Goal: Task Accomplishment & Management: Use online tool/utility

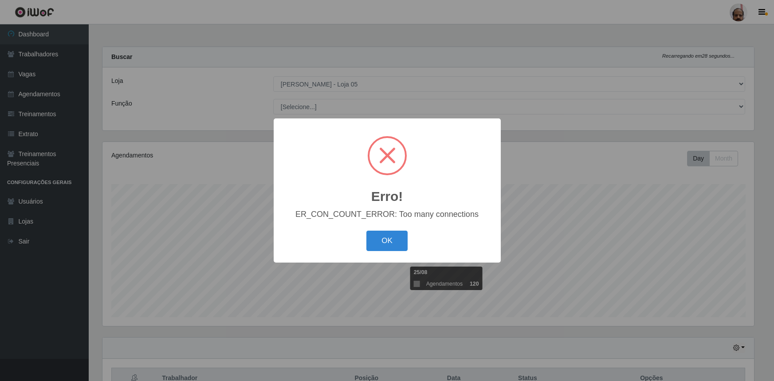
select select "252"
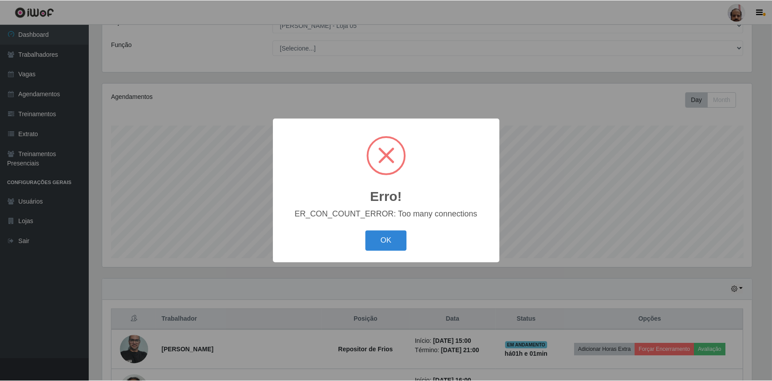
scroll to position [184, 652]
click at [380, 244] on button "OK" at bounding box center [386, 241] width 41 height 21
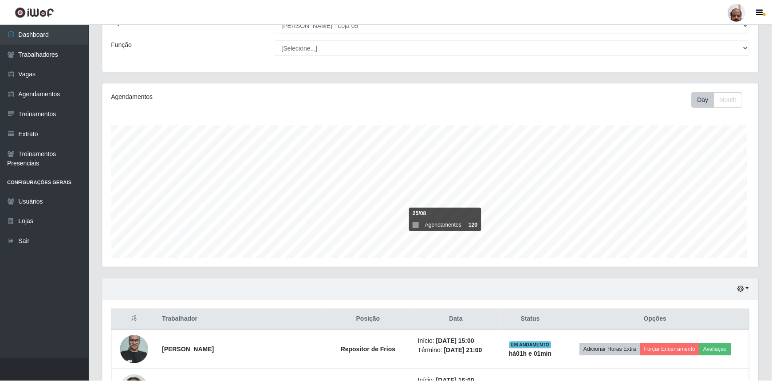
scroll to position [184, 656]
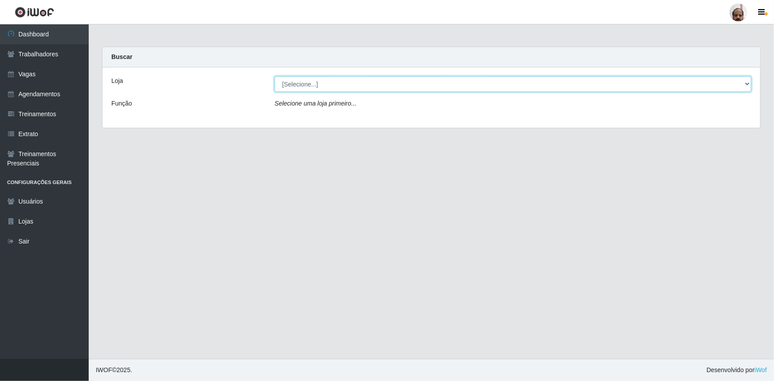
click at [301, 80] on select "[Selecione...] Mar Vermelho - Loja 05" at bounding box center [513, 84] width 477 height 16
select select "252"
click at [275, 76] on select "[Selecione...] Mar Vermelho - Loja 05" at bounding box center [513, 84] width 477 height 16
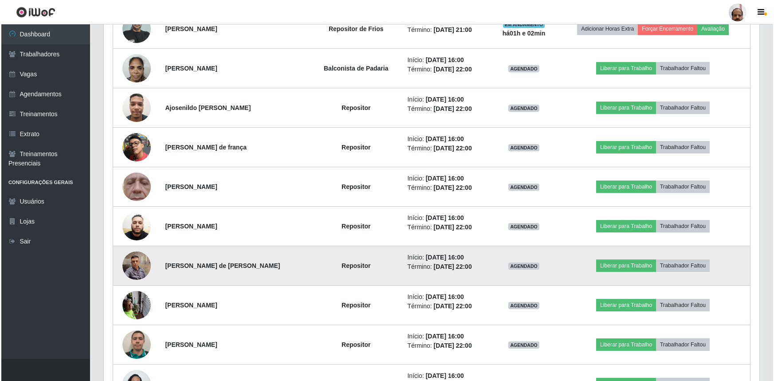
scroll to position [424, 0]
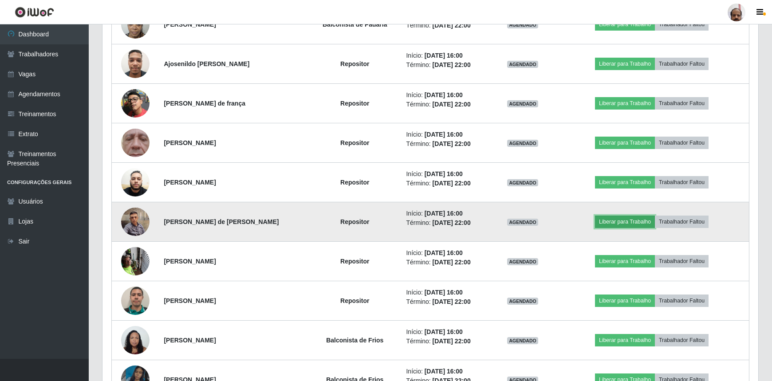
click at [619, 218] on button "Liberar para Trabalho" at bounding box center [625, 222] width 60 height 12
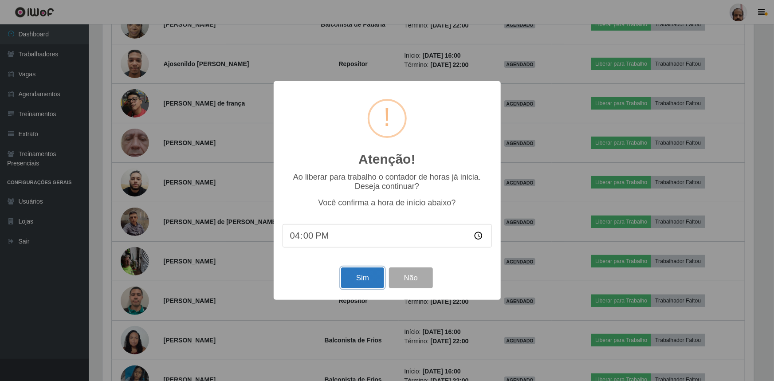
click at [360, 278] on button "Sim" at bounding box center [362, 277] width 43 height 21
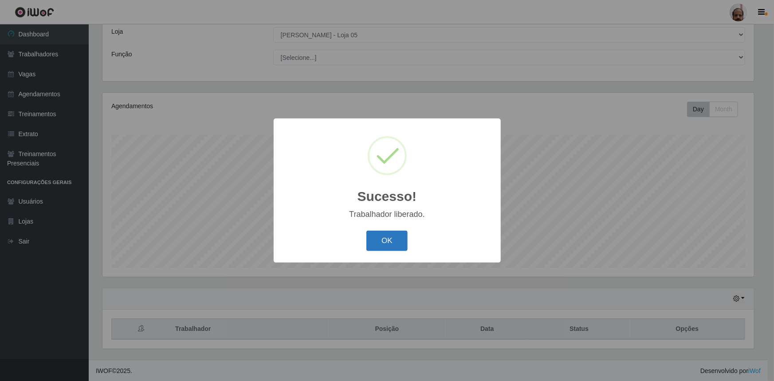
click at [386, 241] on button "OK" at bounding box center [386, 241] width 41 height 21
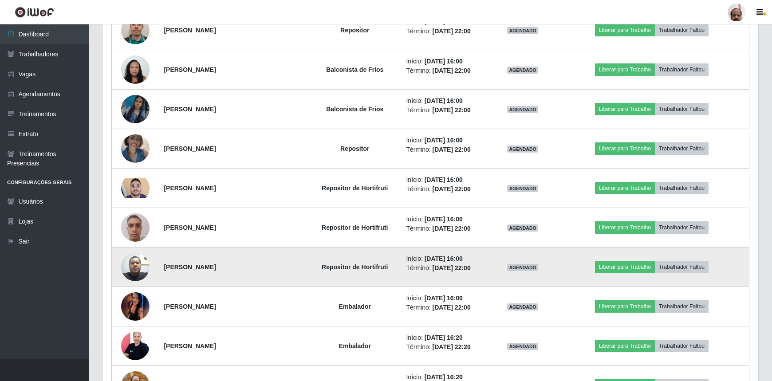
scroll to position [695, 0]
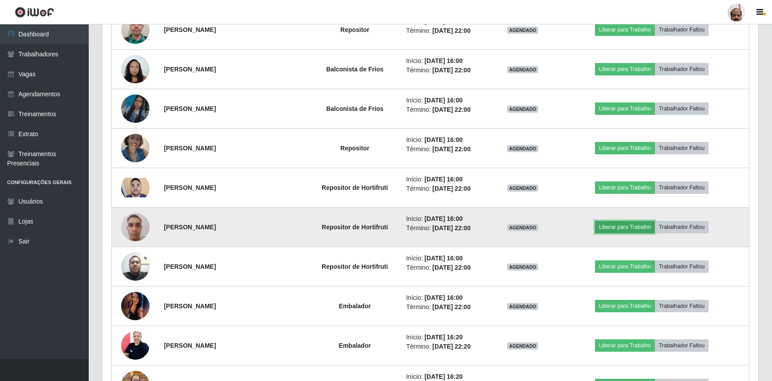
click at [634, 225] on button "Liberar para Trabalho" at bounding box center [625, 227] width 60 height 12
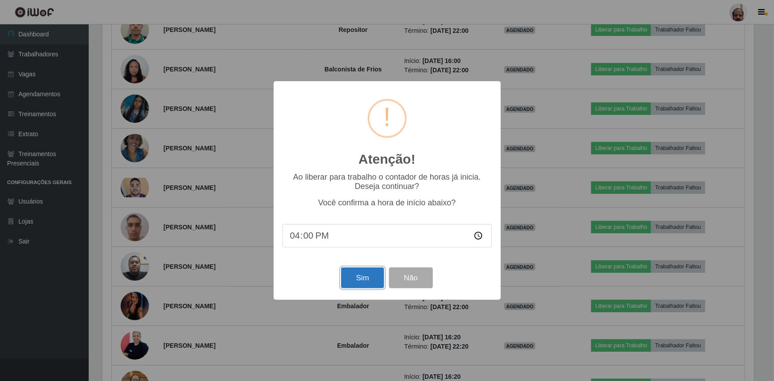
click at [370, 282] on button "Sim" at bounding box center [362, 277] width 43 height 21
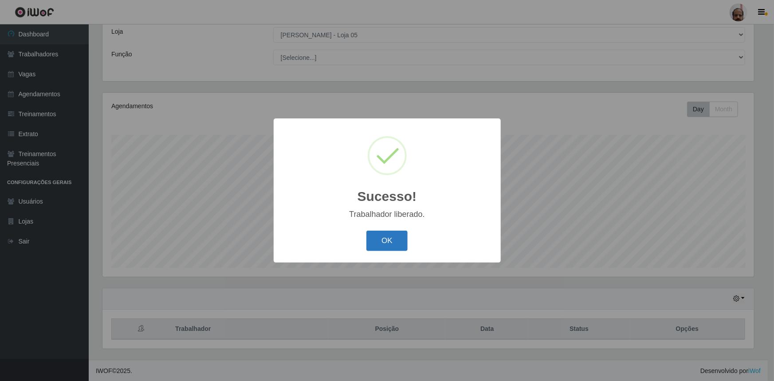
click at [389, 245] on button "OK" at bounding box center [386, 241] width 41 height 21
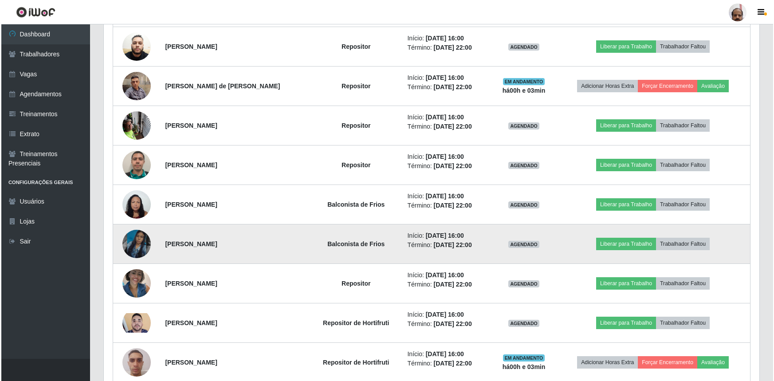
scroll to position [573, 0]
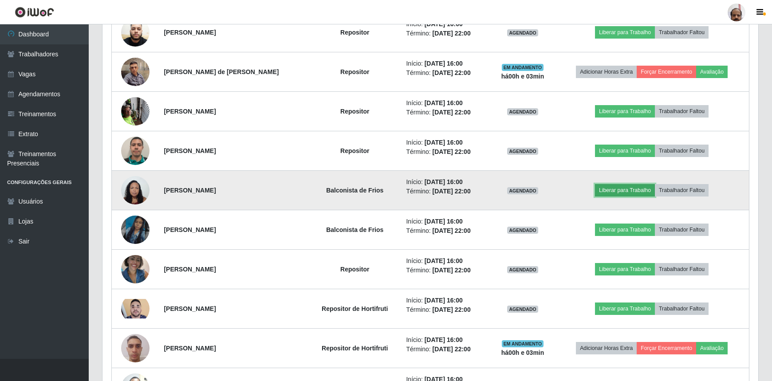
click at [616, 189] on button "Liberar para Trabalho" at bounding box center [625, 190] width 60 height 12
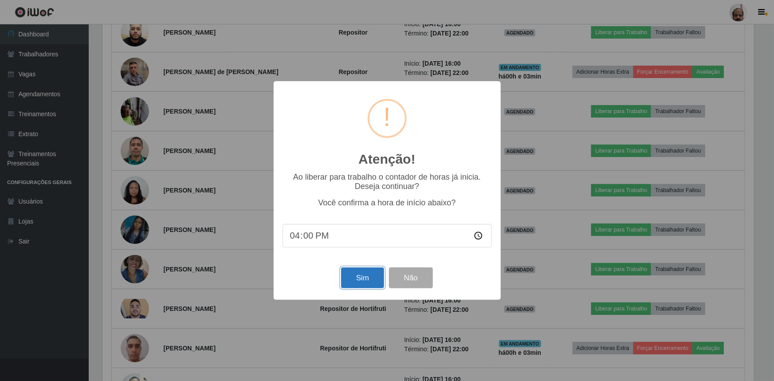
click at [365, 278] on button "Sim" at bounding box center [362, 277] width 43 height 21
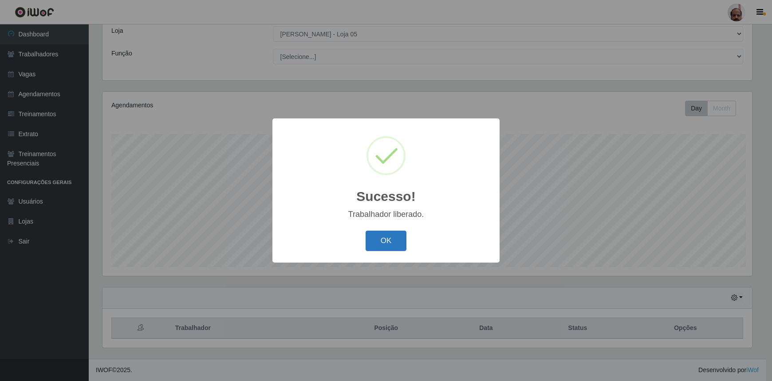
scroll to position [0, 0]
click at [390, 236] on button "OK" at bounding box center [386, 241] width 41 height 21
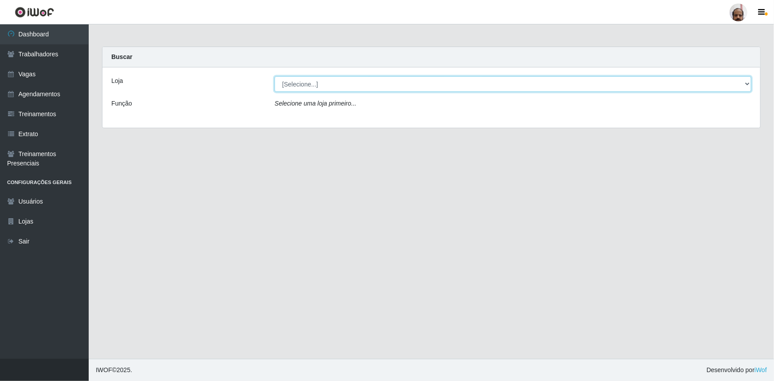
click at [320, 88] on select "[Selecione...] Mar Vermelho - Loja 05" at bounding box center [513, 84] width 477 height 16
select select "252"
click at [275, 76] on select "[Selecione...] Mar Vermelho - Loja 05" at bounding box center [513, 84] width 477 height 16
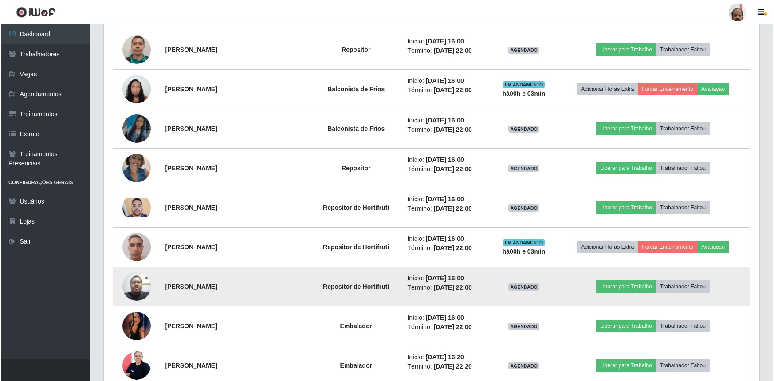
scroll to position [685, 0]
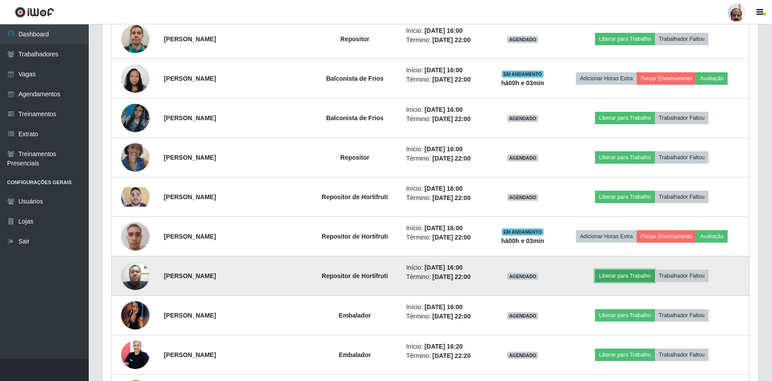
click at [621, 278] on button "Liberar para Trabalho" at bounding box center [625, 276] width 60 height 12
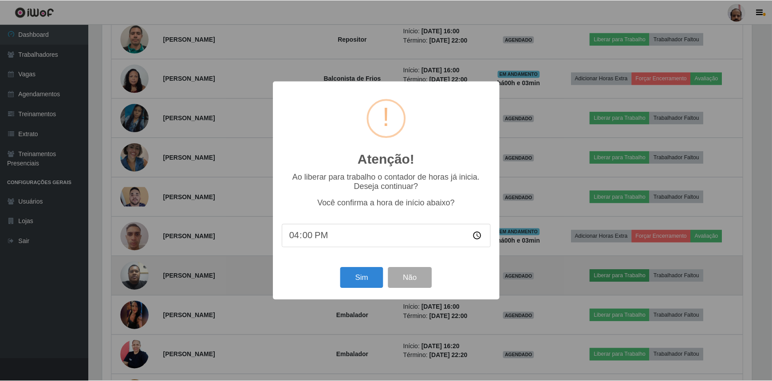
scroll to position [184, 652]
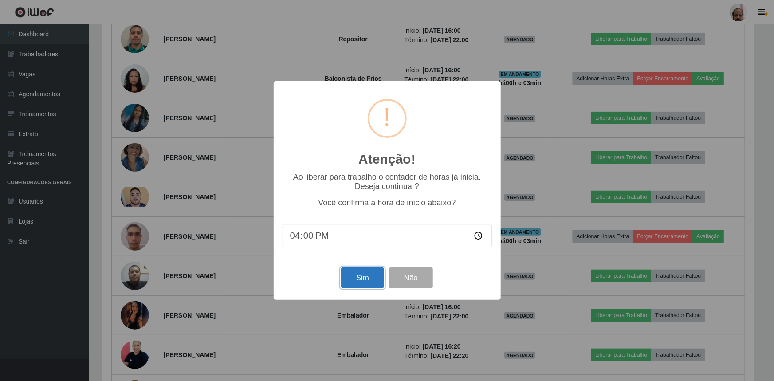
click at [369, 282] on button "Sim" at bounding box center [362, 277] width 43 height 21
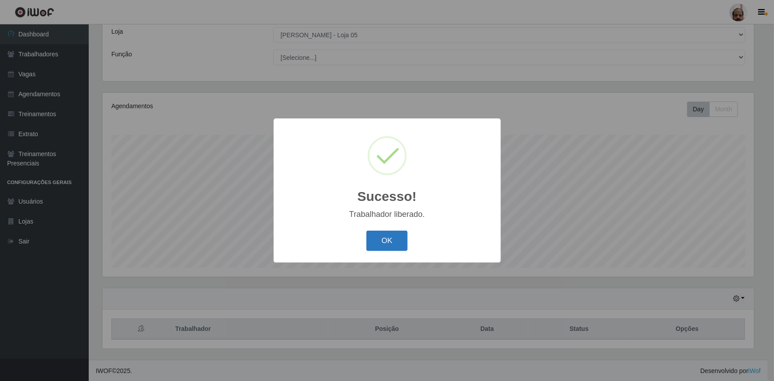
click at [383, 244] on button "OK" at bounding box center [386, 241] width 41 height 21
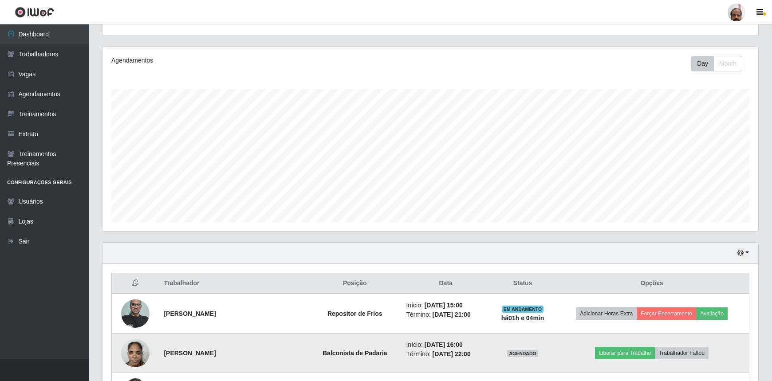
scroll to position [291, 0]
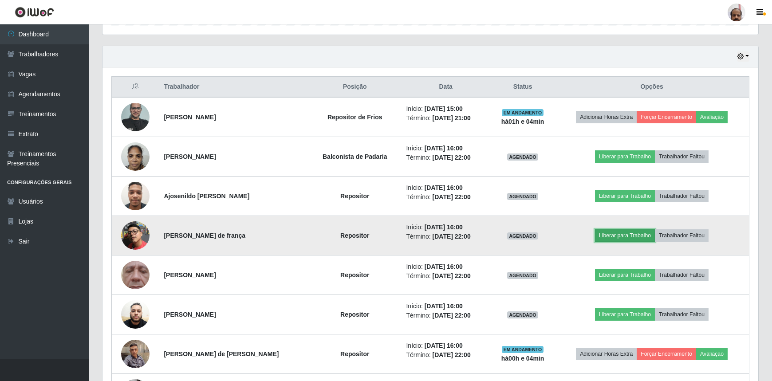
click at [630, 235] on button "Liberar para Trabalho" at bounding box center [625, 235] width 60 height 12
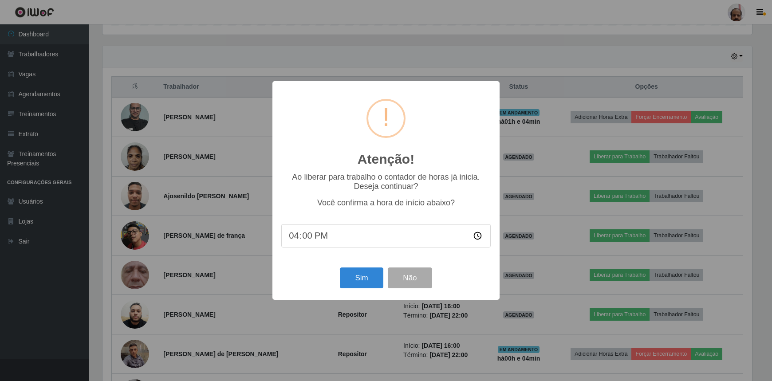
scroll to position [184, 652]
click at [353, 285] on button "Sim" at bounding box center [362, 277] width 43 height 21
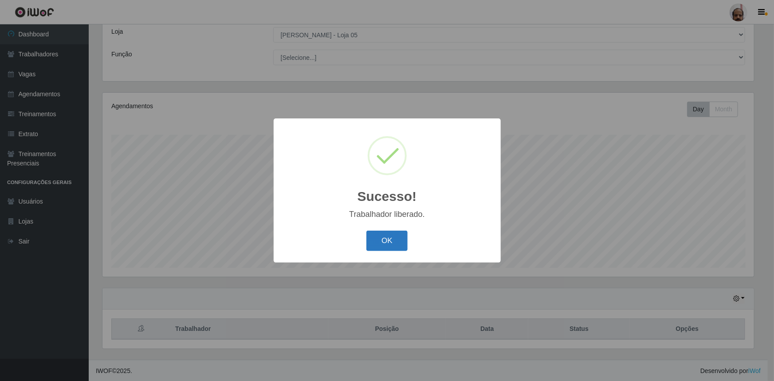
click at [385, 247] on button "OK" at bounding box center [386, 241] width 41 height 21
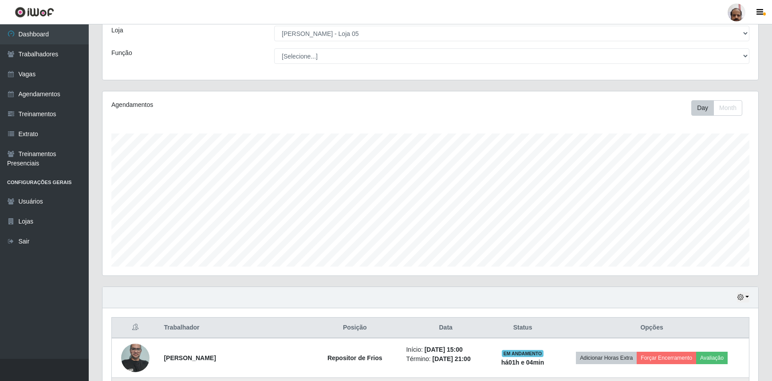
scroll to position [0, 0]
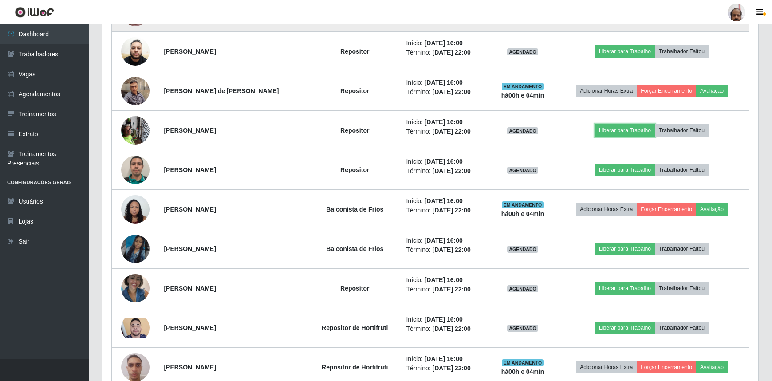
drag, startPoint x: 624, startPoint y: 189, endPoint x: 140, endPoint y: 33, distance: 508.3
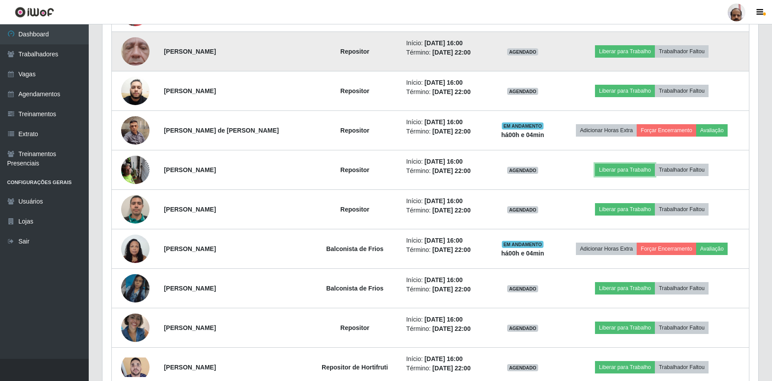
scroll to position [474, 0]
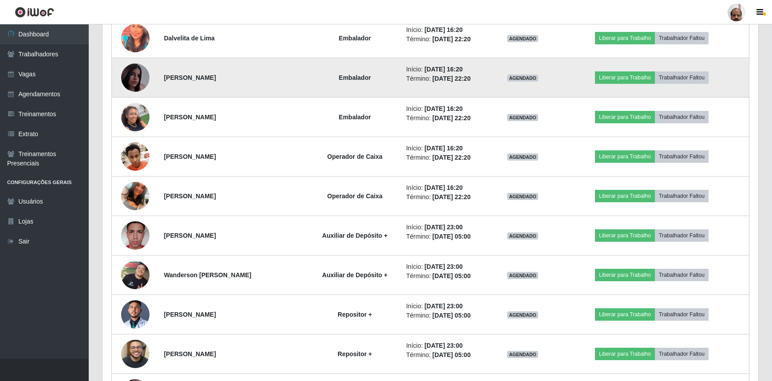
drag, startPoint x: 177, startPoint y: 91, endPoint x: 143, endPoint y: 79, distance: 35.5
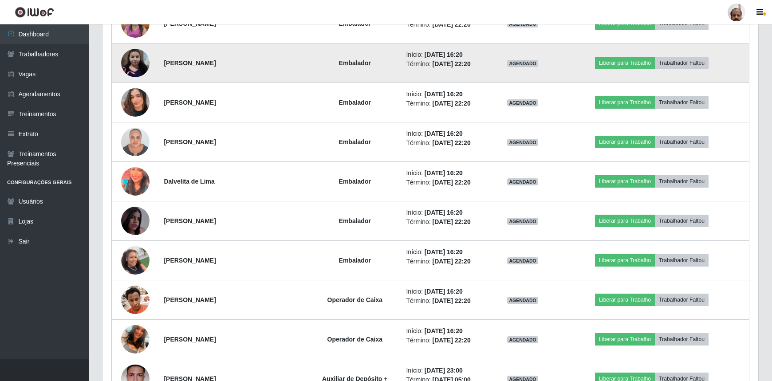
drag, startPoint x: 279, startPoint y: 70, endPoint x: 169, endPoint y: 42, distance: 113.6
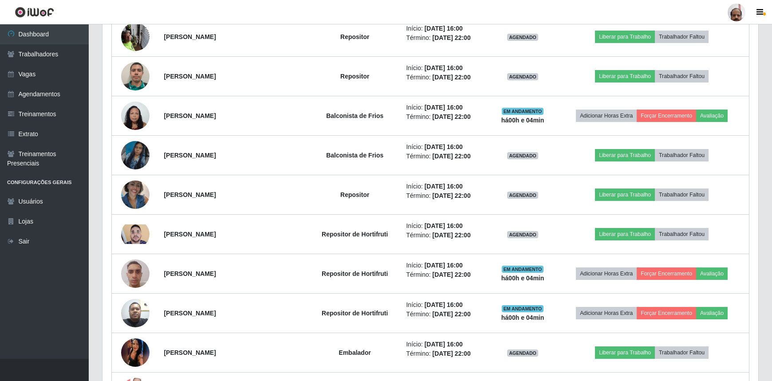
scroll to position [0, 0]
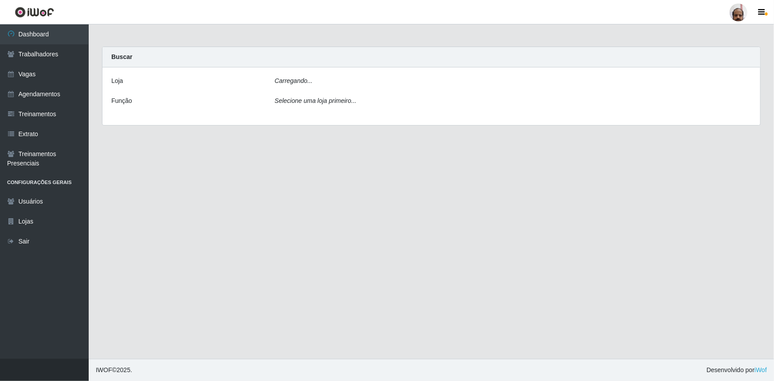
click at [284, 81] on icon "Carregando..." at bounding box center [294, 80] width 38 height 7
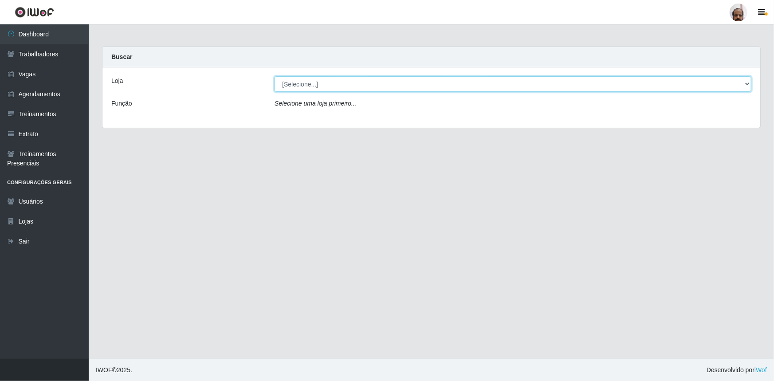
click at [323, 83] on select "[Selecione...] Mar Vermelho - Loja 05" at bounding box center [513, 84] width 477 height 16
select select "252"
click at [275, 76] on select "[Selecione...] Mar Vermelho - Loja 05" at bounding box center [513, 84] width 477 height 16
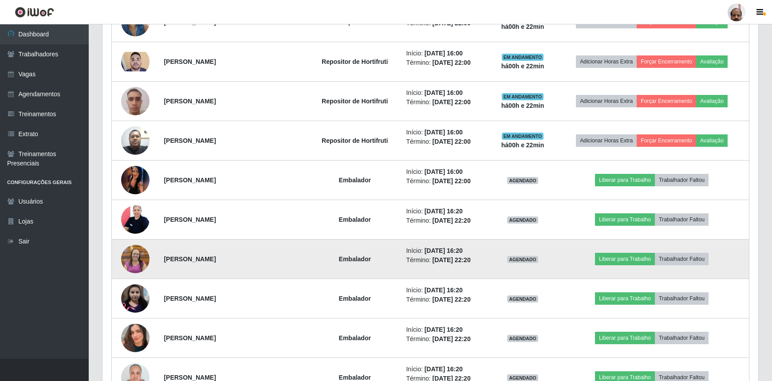
scroll to position [847, 0]
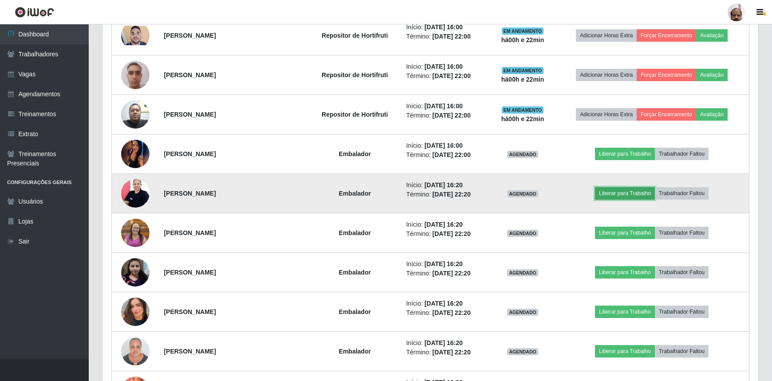
click at [630, 191] on button "Liberar para Trabalho" at bounding box center [625, 193] width 60 height 12
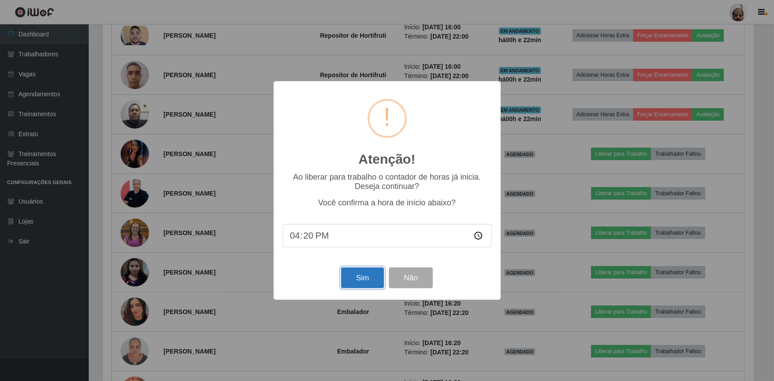
click at [366, 279] on button "Sim" at bounding box center [362, 277] width 43 height 21
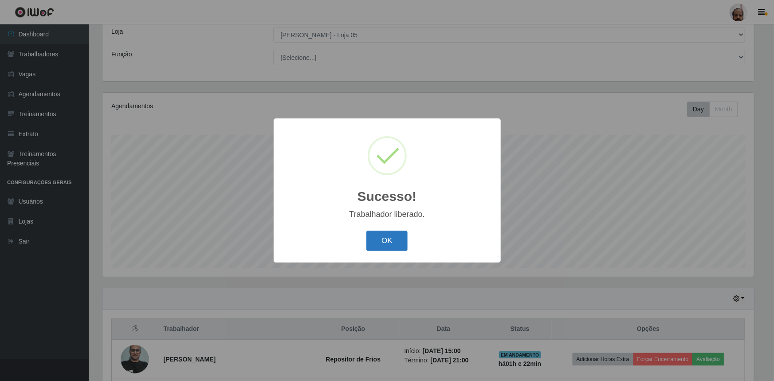
click at [388, 242] on button "OK" at bounding box center [386, 241] width 41 height 21
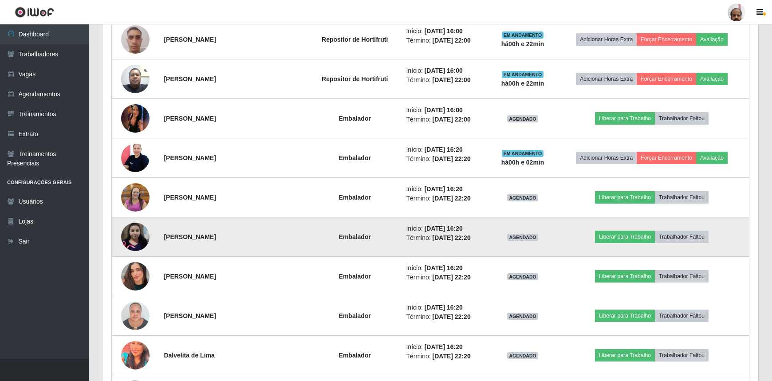
scroll to position [896, 0]
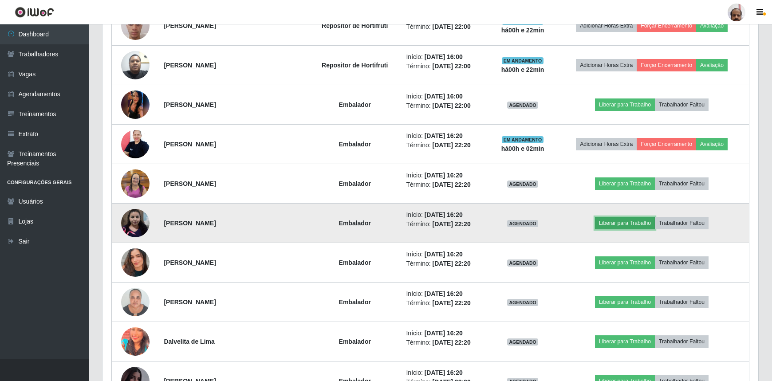
click at [622, 219] on button "Liberar para Trabalho" at bounding box center [625, 223] width 60 height 12
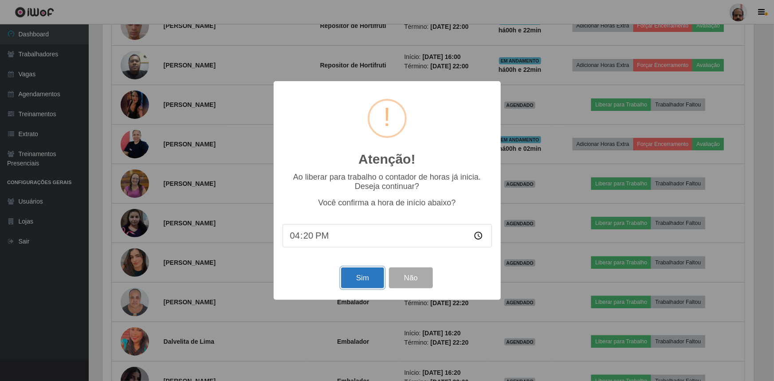
click at [356, 282] on button "Sim" at bounding box center [362, 277] width 43 height 21
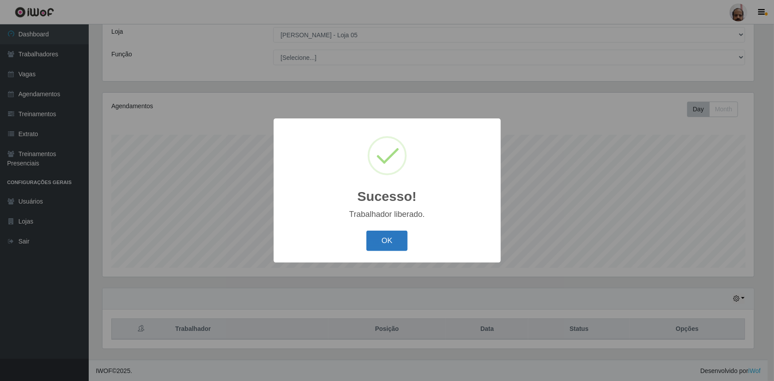
click at [397, 235] on button "OK" at bounding box center [386, 241] width 41 height 21
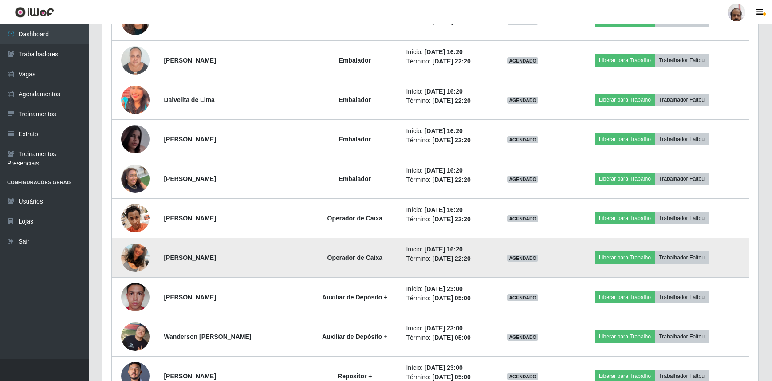
scroll to position [1138, 0]
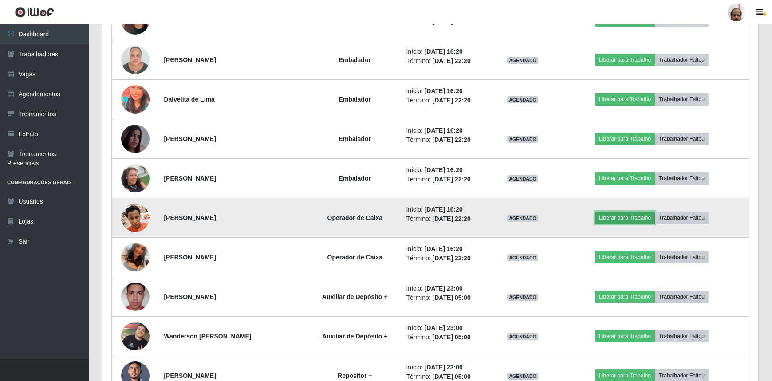
click at [628, 213] on button "Liberar para Trabalho" at bounding box center [625, 218] width 60 height 12
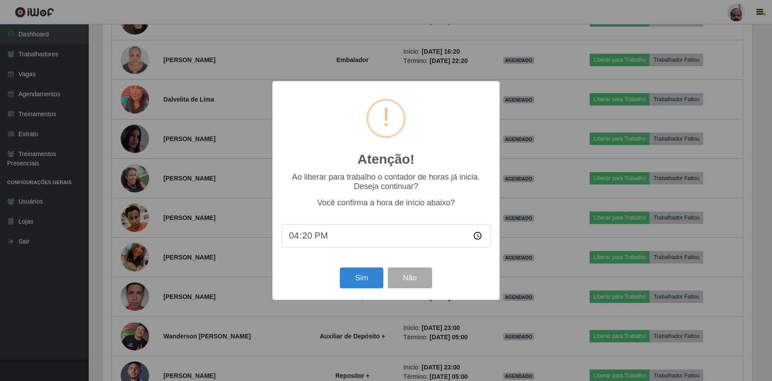
scroll to position [184, 652]
click at [362, 280] on button "Sim" at bounding box center [362, 277] width 43 height 21
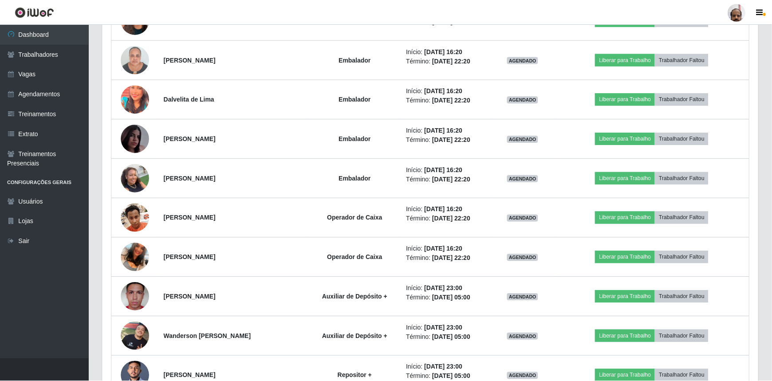
scroll to position [0, 0]
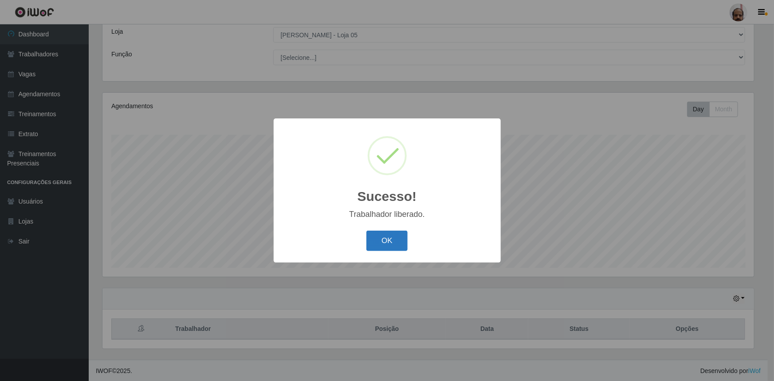
click at [375, 244] on button "OK" at bounding box center [386, 241] width 41 height 21
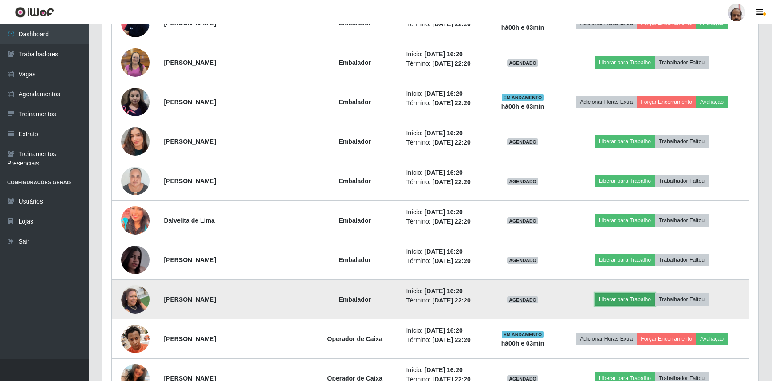
click at [639, 294] on button "Liberar para Trabalho" at bounding box center [625, 299] width 60 height 12
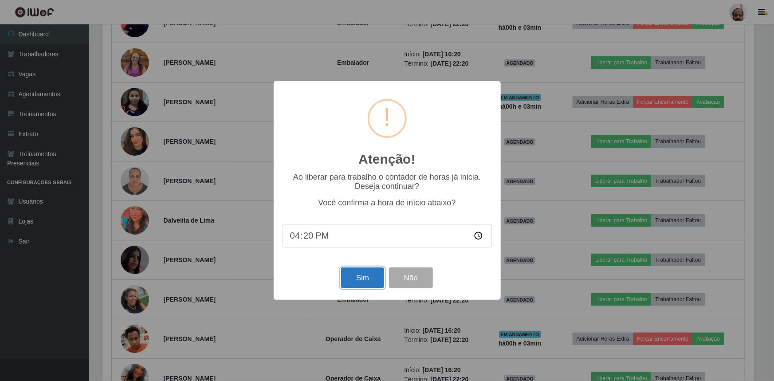
click at [363, 279] on button "Sim" at bounding box center [362, 277] width 43 height 21
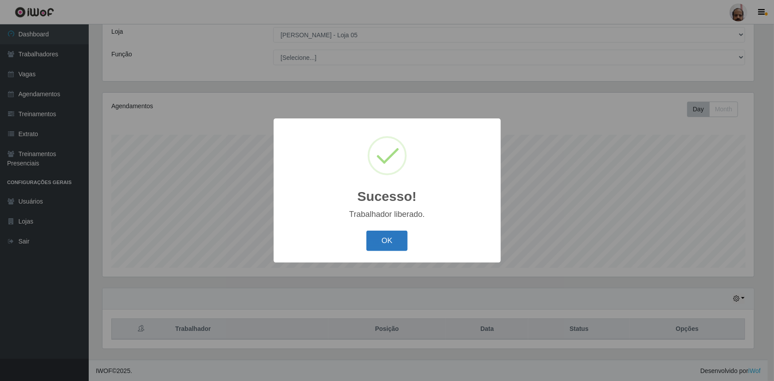
click at [385, 238] on button "OK" at bounding box center [386, 241] width 41 height 21
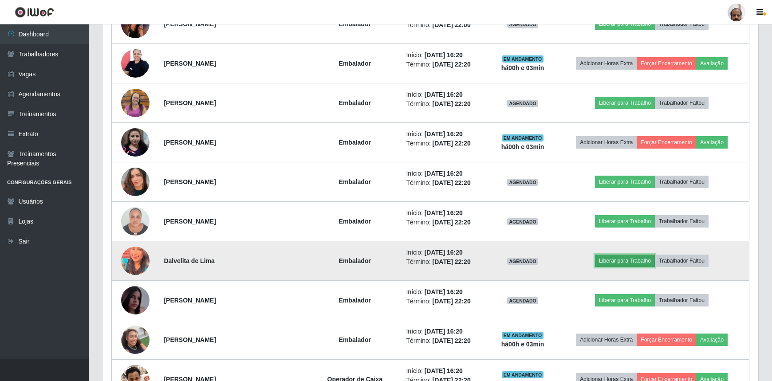
click at [631, 257] on button "Liberar para Trabalho" at bounding box center [625, 261] width 60 height 12
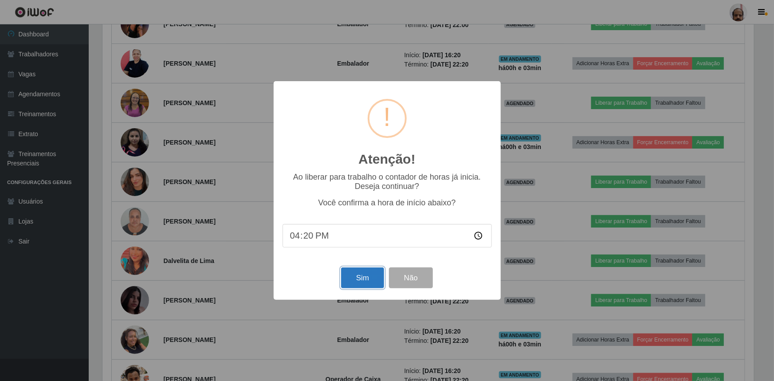
click at [365, 281] on button "Sim" at bounding box center [362, 277] width 43 height 21
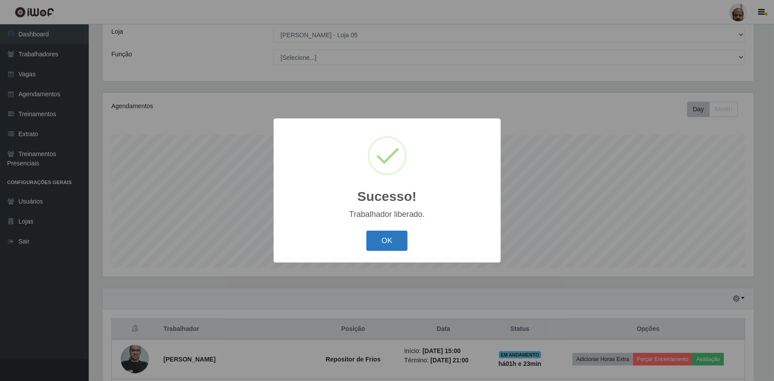
click at [378, 243] on button "OK" at bounding box center [386, 241] width 41 height 21
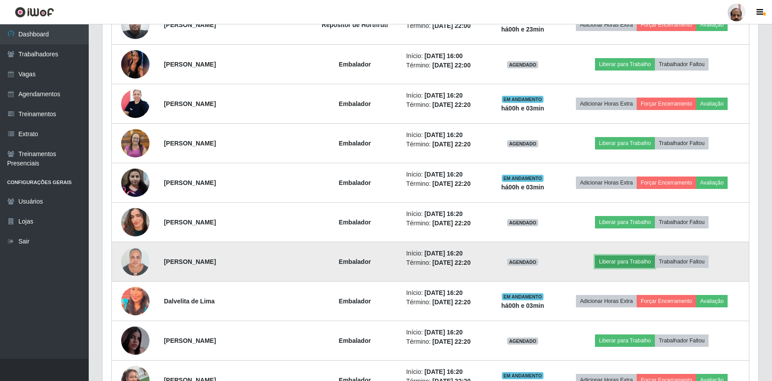
click at [627, 257] on button "Liberar para Trabalho" at bounding box center [625, 261] width 60 height 12
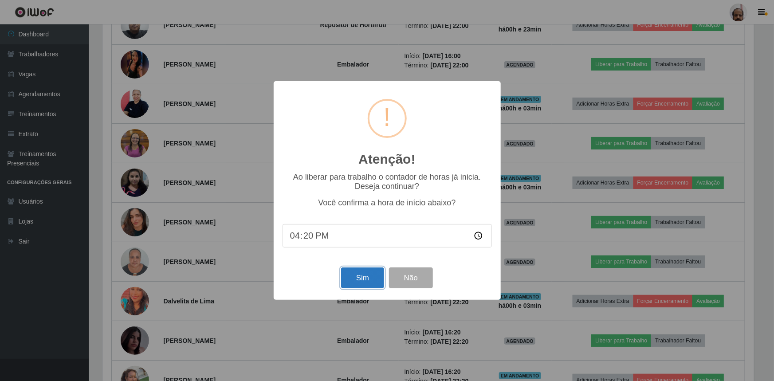
click at [364, 283] on button "Sim" at bounding box center [362, 277] width 43 height 21
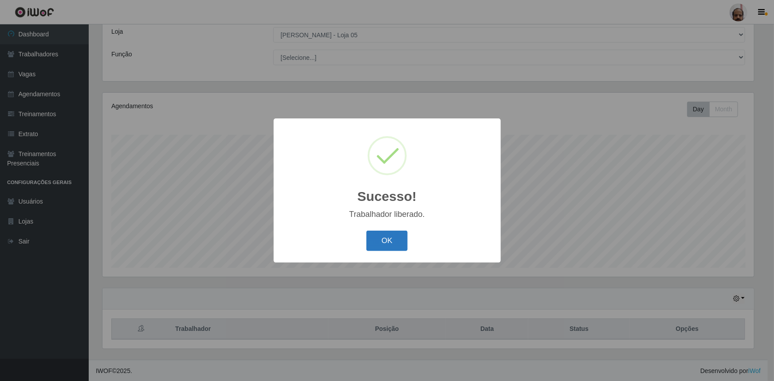
click at [385, 241] on button "OK" at bounding box center [386, 241] width 41 height 21
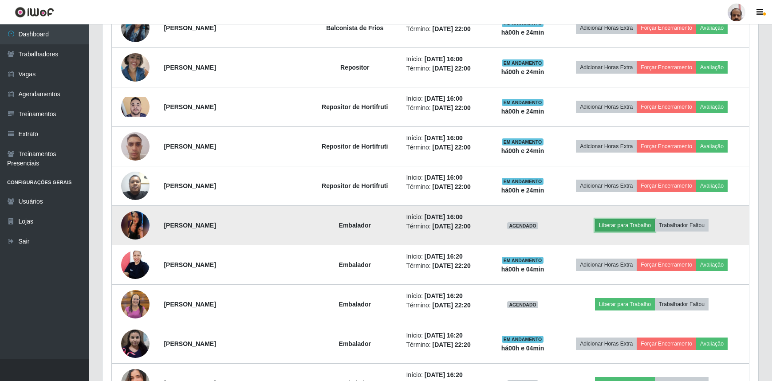
click at [628, 223] on button "Liberar para Trabalho" at bounding box center [625, 225] width 60 height 12
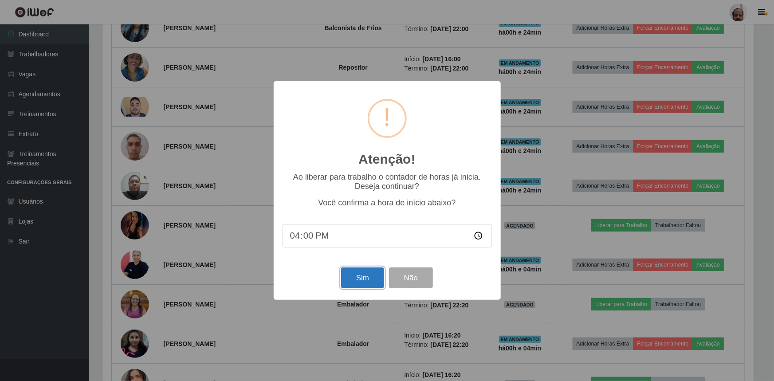
click at [367, 279] on button "Sim" at bounding box center [362, 277] width 43 height 21
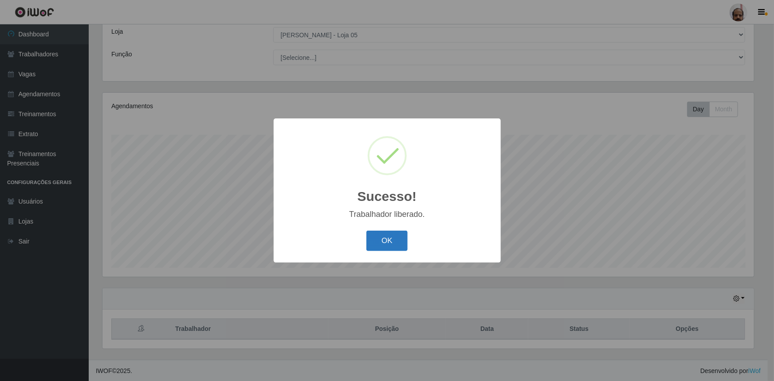
click at [381, 244] on button "OK" at bounding box center [386, 241] width 41 height 21
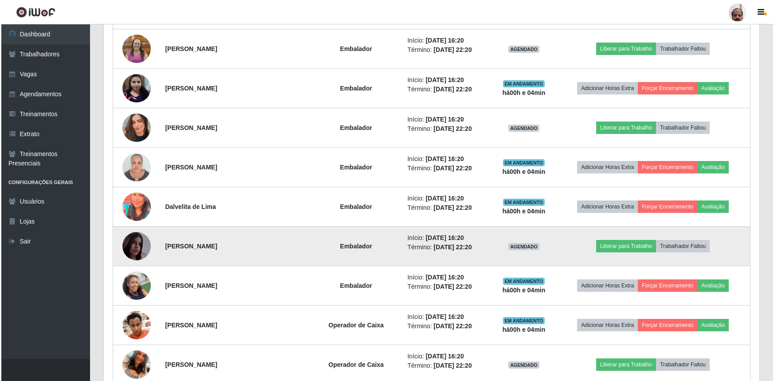
scroll to position [1057, 0]
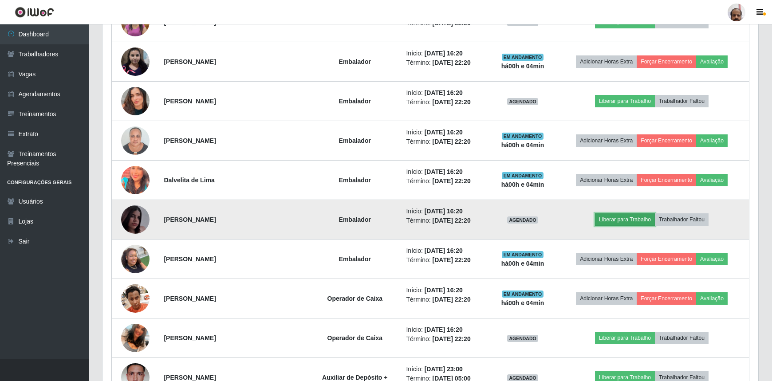
click at [625, 216] on button "Liberar para Trabalho" at bounding box center [625, 219] width 60 height 12
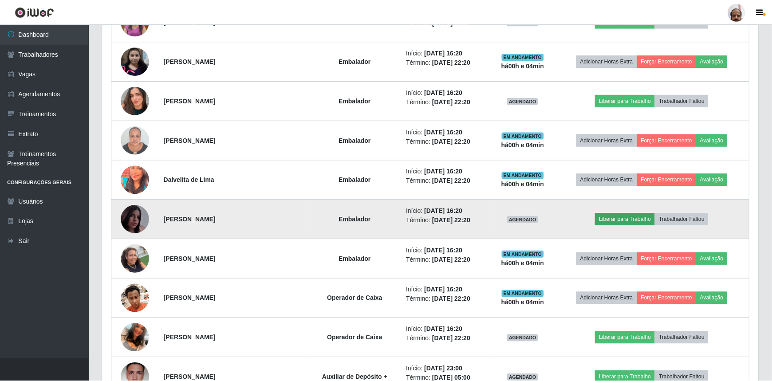
scroll to position [184, 652]
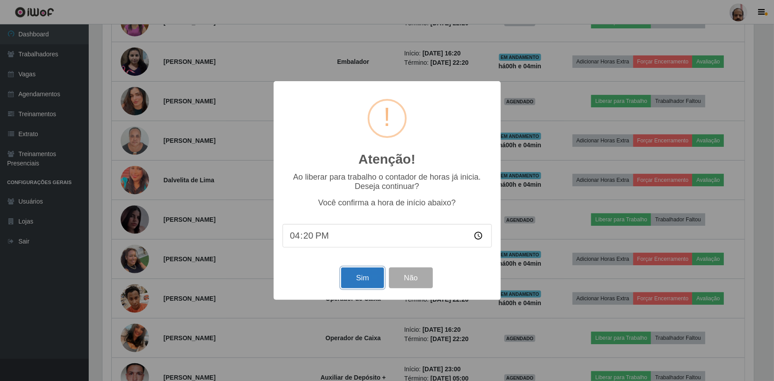
click at [361, 277] on button "Sim" at bounding box center [362, 277] width 43 height 21
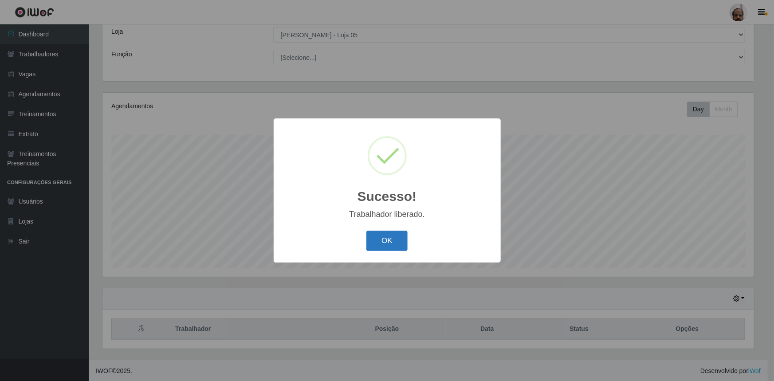
click at [389, 241] on button "OK" at bounding box center [386, 241] width 41 height 21
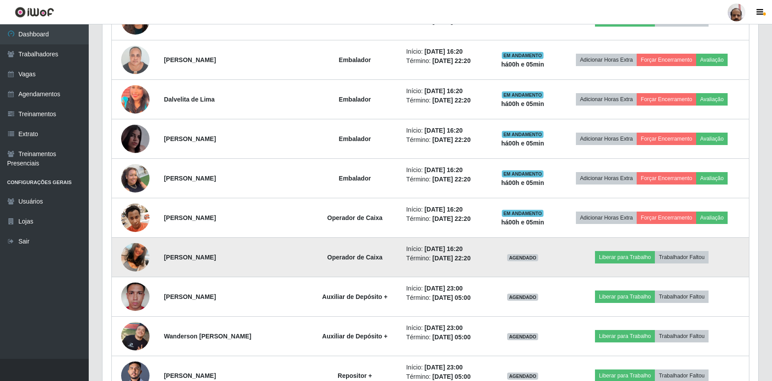
click at [129, 256] on img at bounding box center [135, 257] width 28 height 51
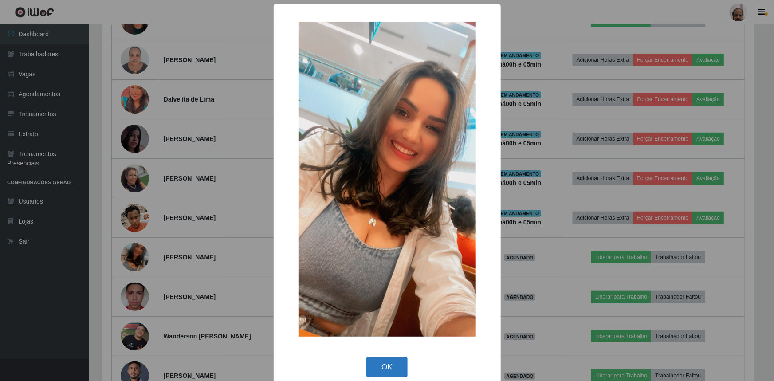
click at [390, 367] on button "OK" at bounding box center [386, 367] width 41 height 21
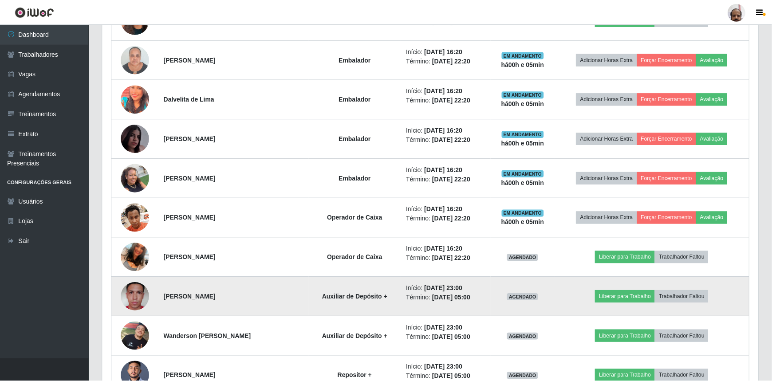
scroll to position [184, 656]
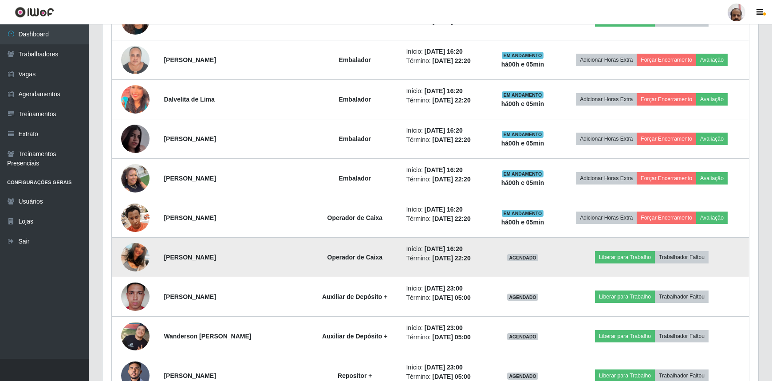
click at [134, 254] on img at bounding box center [135, 257] width 28 height 51
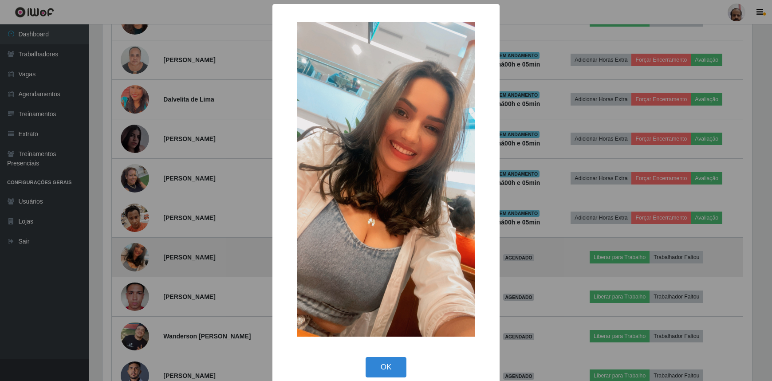
scroll to position [184, 652]
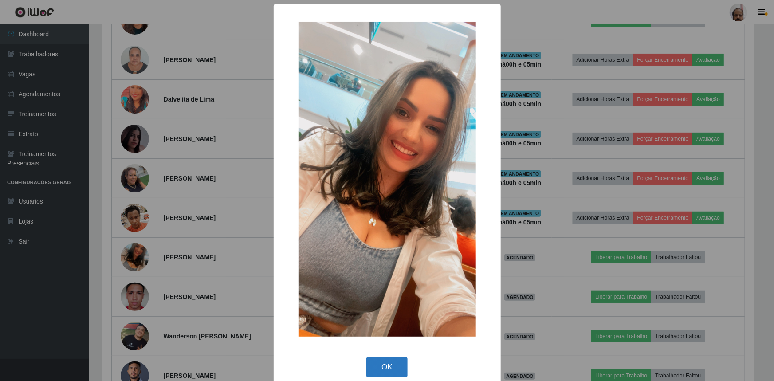
click at [382, 364] on button "OK" at bounding box center [386, 367] width 41 height 21
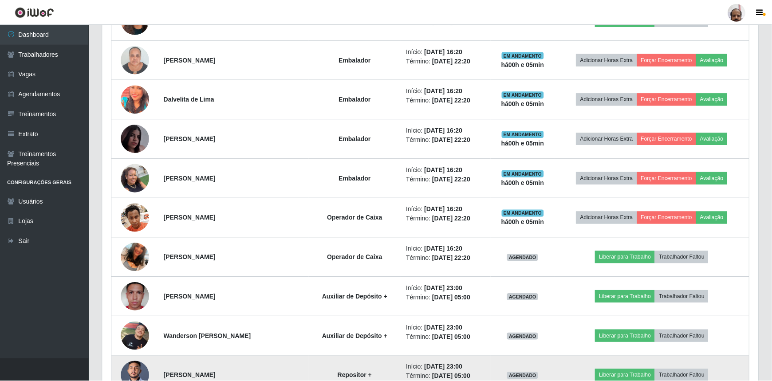
scroll to position [184, 656]
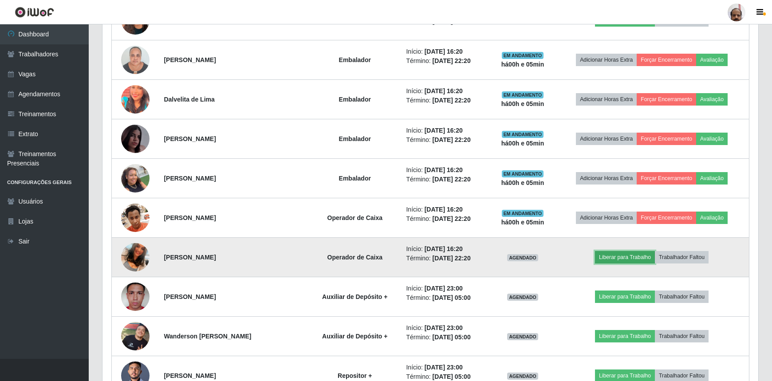
click at [617, 254] on button "Liberar para Trabalho" at bounding box center [625, 257] width 60 height 12
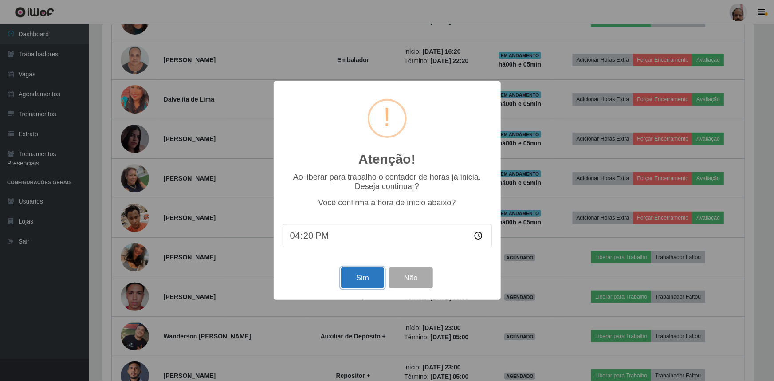
click at [366, 277] on button "Sim" at bounding box center [362, 277] width 43 height 21
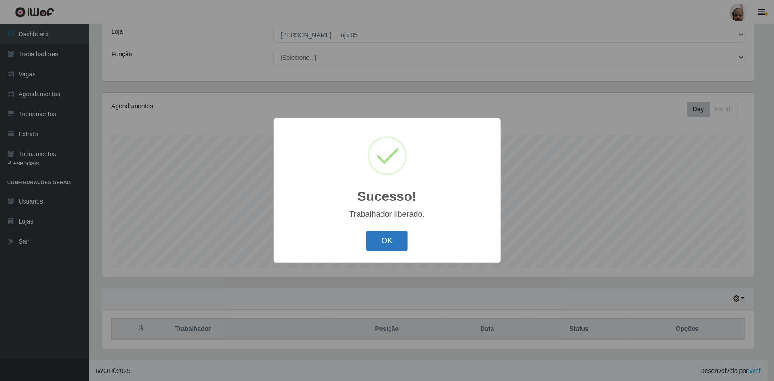
click at [385, 244] on button "OK" at bounding box center [386, 241] width 41 height 21
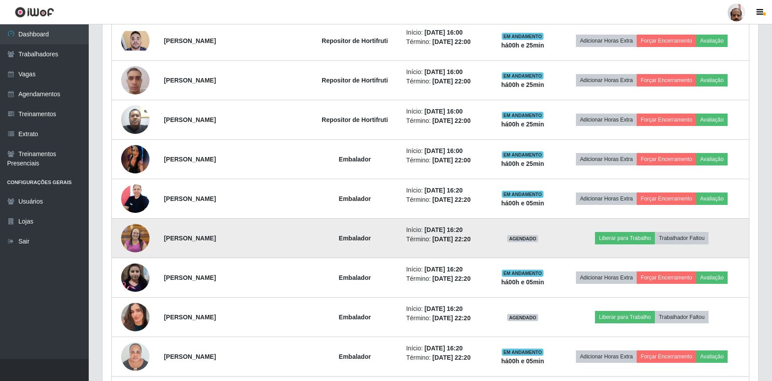
scroll to position [856, 0]
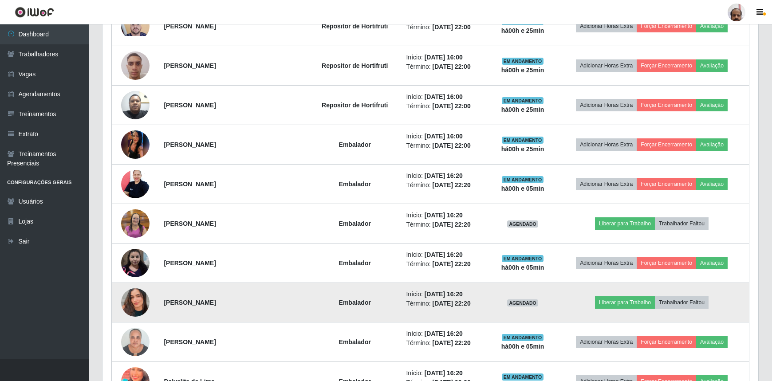
click at [127, 301] on img at bounding box center [135, 302] width 28 height 51
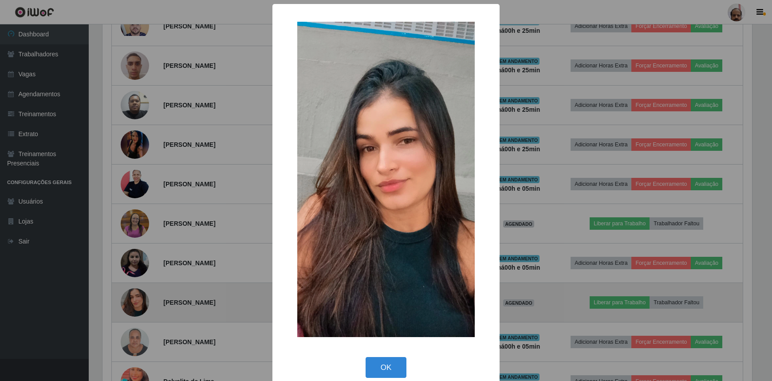
scroll to position [184, 652]
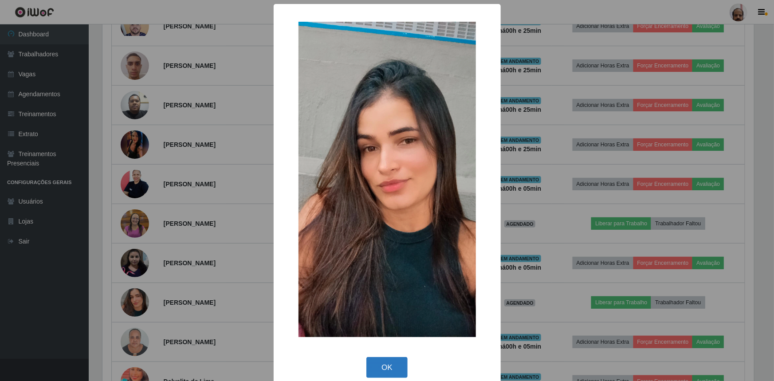
click at [388, 367] on button "OK" at bounding box center [386, 367] width 41 height 21
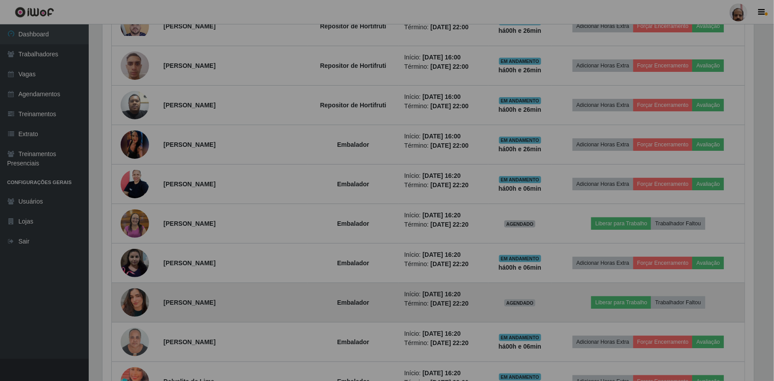
scroll to position [184, 656]
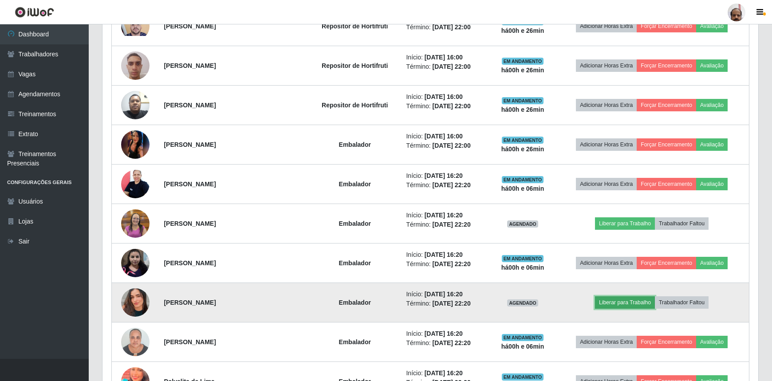
click at [622, 302] on button "Liberar para Trabalho" at bounding box center [625, 302] width 60 height 12
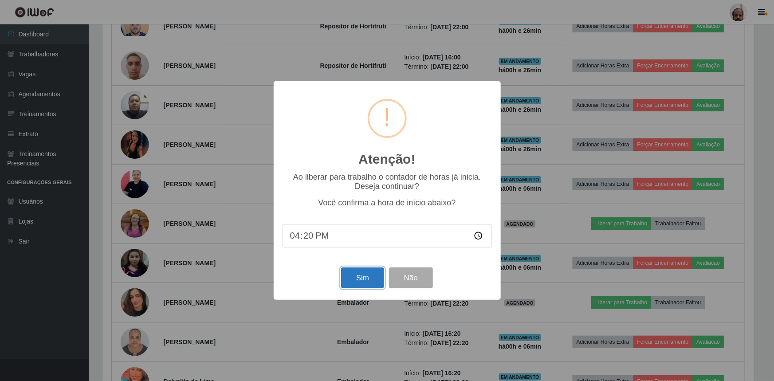
click at [366, 281] on button "Sim" at bounding box center [362, 277] width 43 height 21
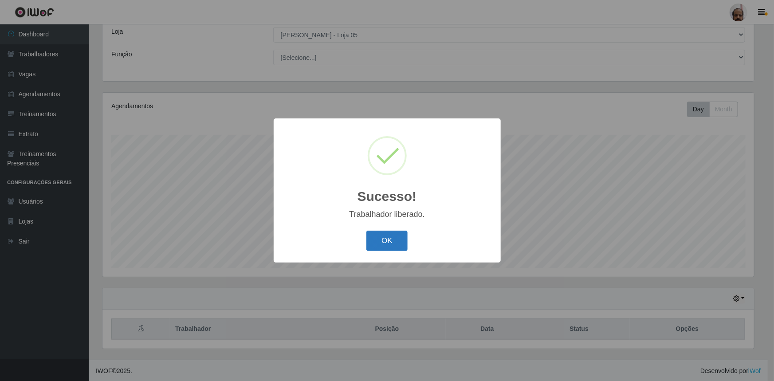
click at [393, 238] on button "OK" at bounding box center [386, 241] width 41 height 21
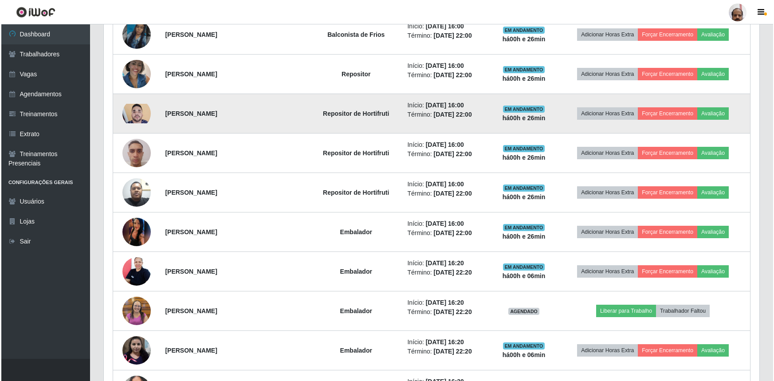
scroll to position [816, 0]
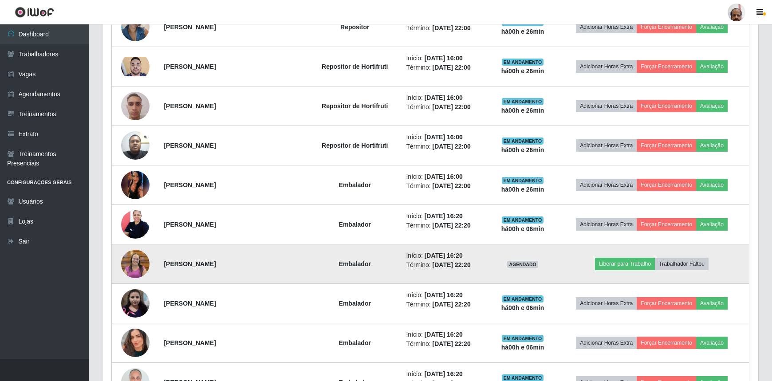
click at [136, 262] on img at bounding box center [135, 263] width 28 height 31
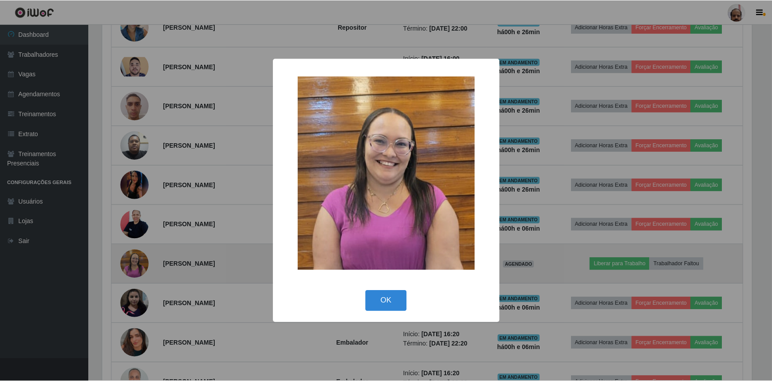
scroll to position [184, 652]
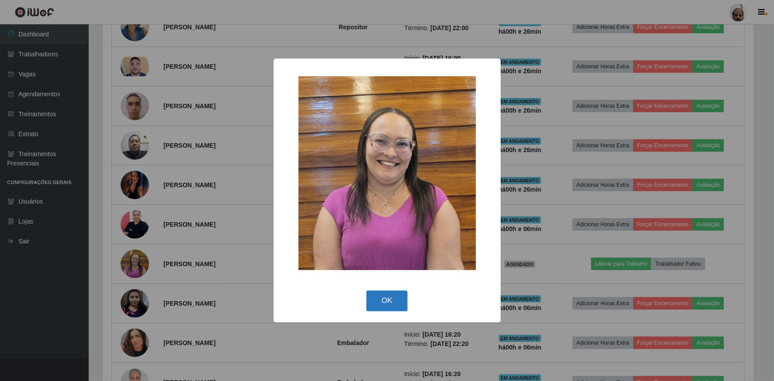
click at [376, 300] on button "OK" at bounding box center [386, 301] width 41 height 21
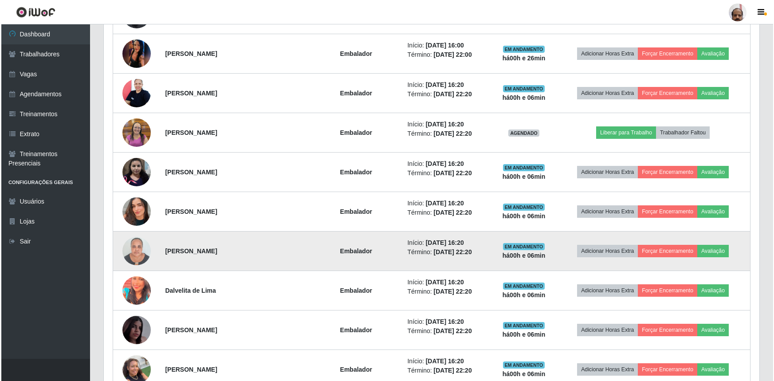
scroll to position [907, 0]
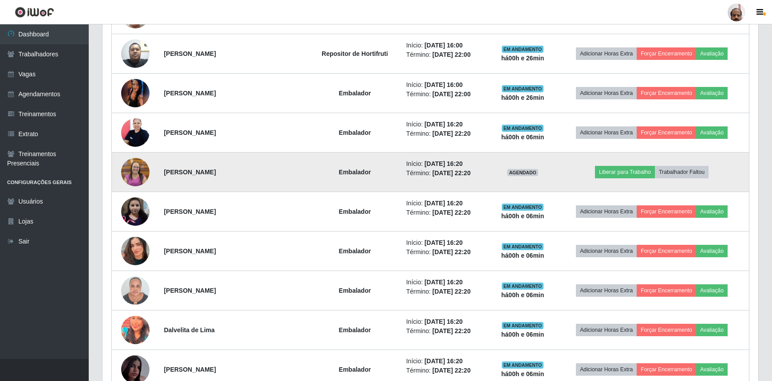
click at [136, 167] on img at bounding box center [135, 172] width 28 height 31
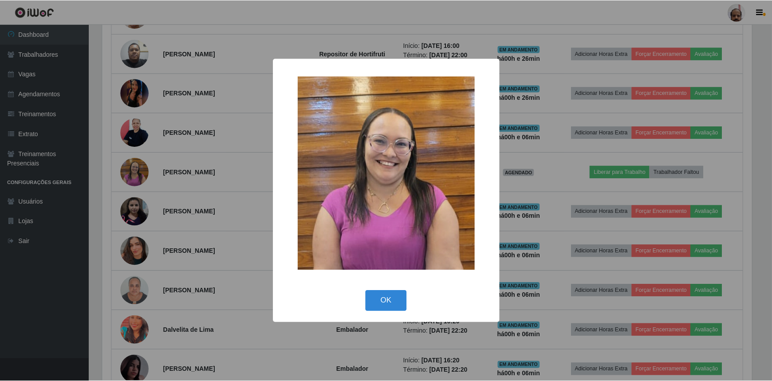
scroll to position [184, 652]
click at [392, 302] on button "OK" at bounding box center [386, 301] width 41 height 21
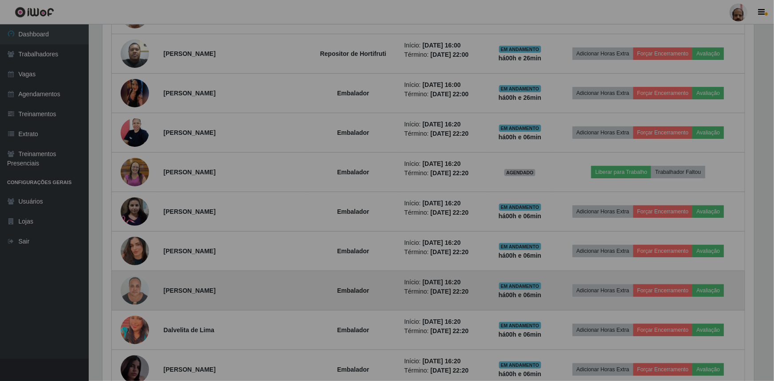
scroll to position [184, 656]
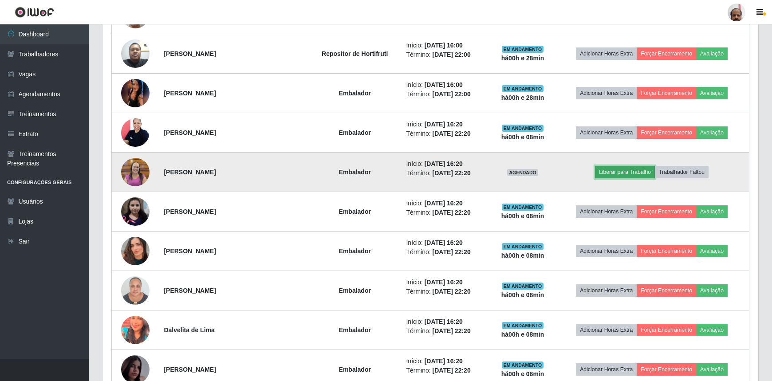
click at [632, 172] on button "Liberar para Trabalho" at bounding box center [625, 172] width 60 height 12
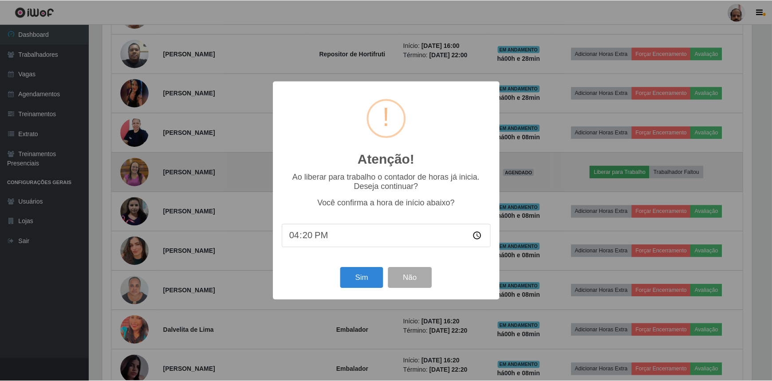
scroll to position [184, 652]
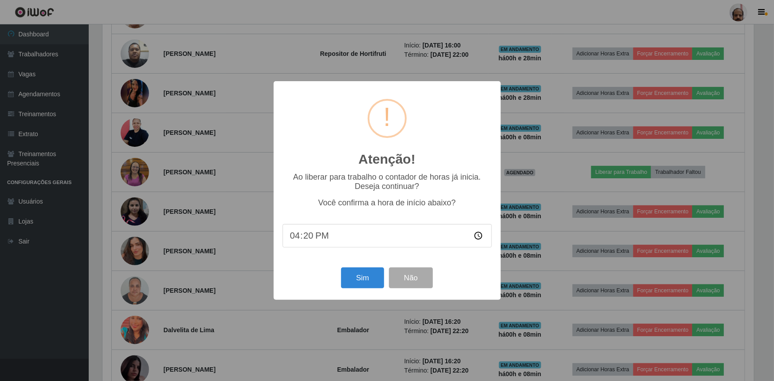
click at [342, 267] on div "Sim Não" at bounding box center [387, 277] width 209 height 25
click at [358, 281] on button "Sim" at bounding box center [362, 277] width 43 height 21
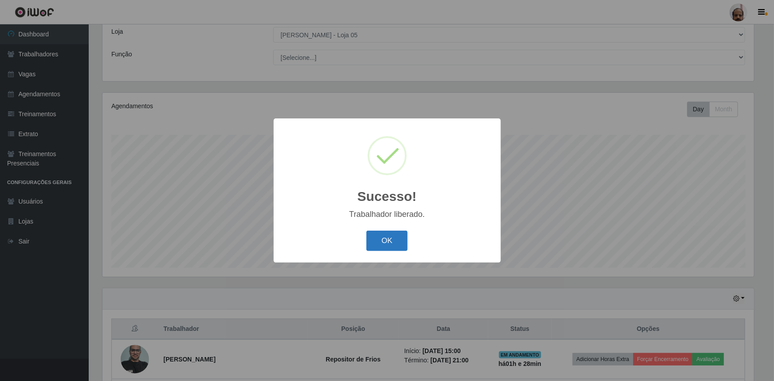
click at [386, 239] on button "OK" at bounding box center [386, 241] width 41 height 21
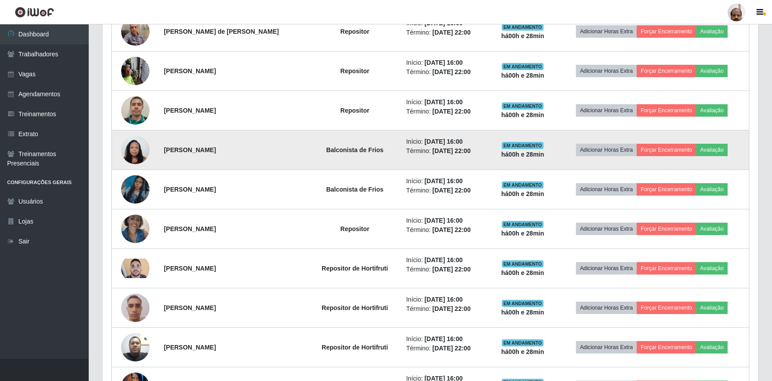
scroll to position [695, 0]
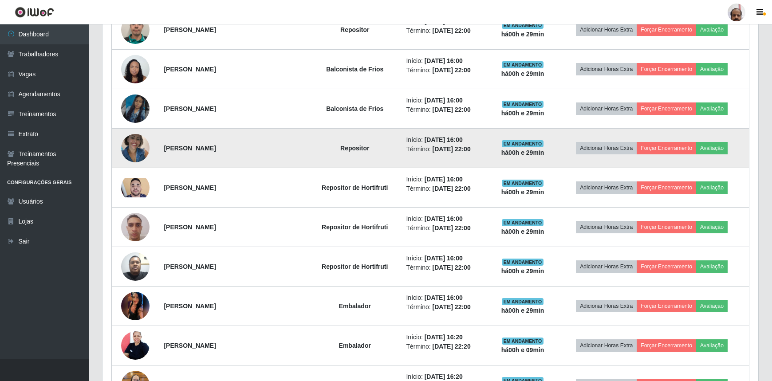
click at [138, 149] on img at bounding box center [135, 148] width 28 height 38
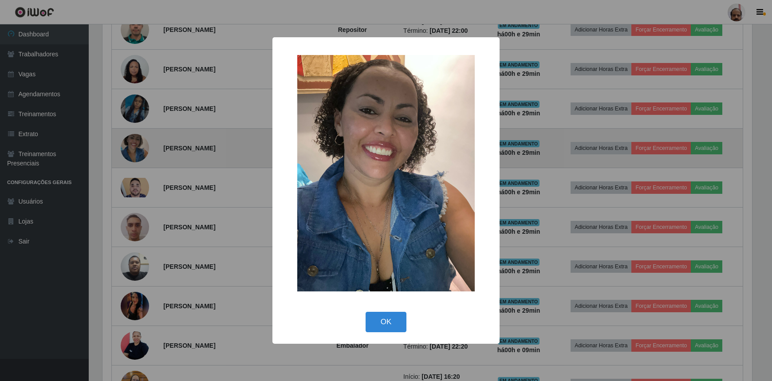
scroll to position [184, 652]
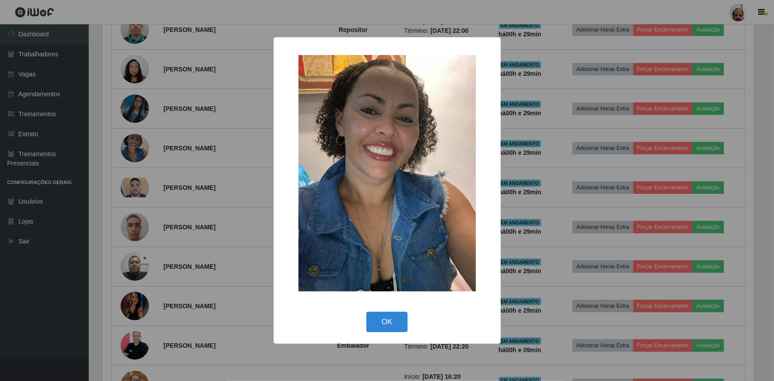
click at [139, 149] on div "× OK Cancel" at bounding box center [387, 190] width 774 height 381
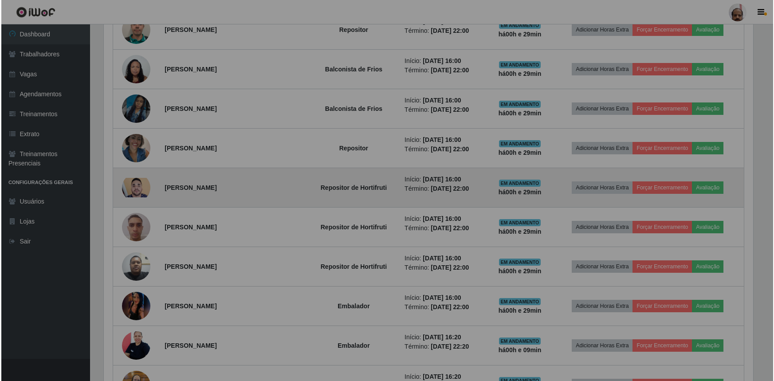
scroll to position [184, 656]
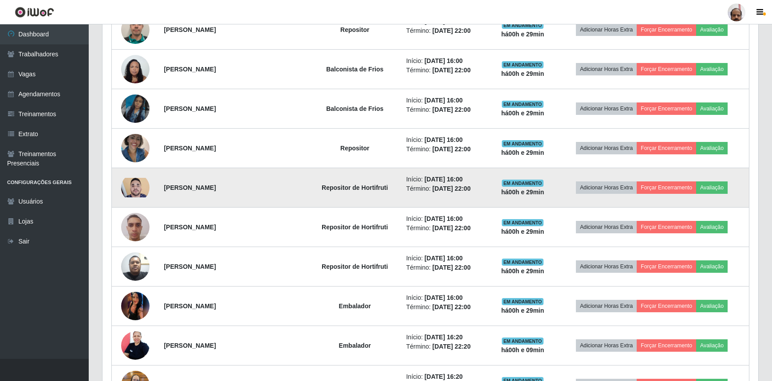
click at [128, 187] on img at bounding box center [135, 188] width 28 height 20
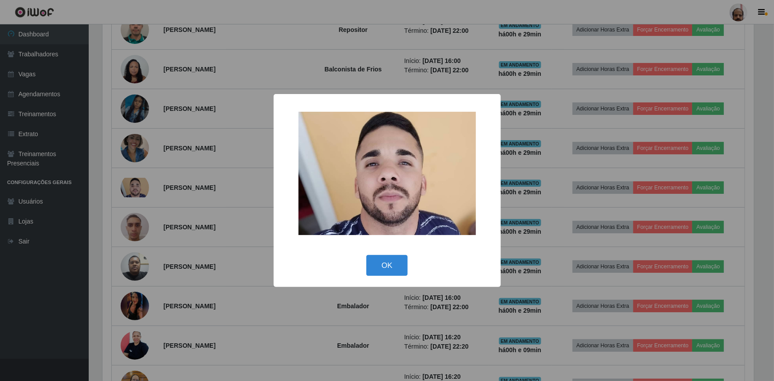
click at [131, 187] on div "× OK Cancel" at bounding box center [387, 190] width 774 height 381
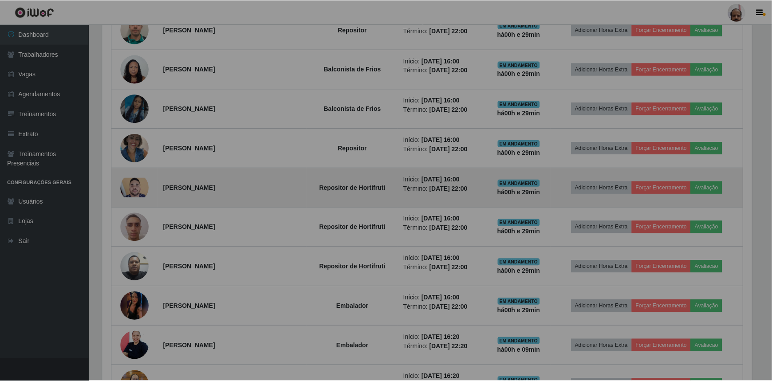
scroll to position [184, 656]
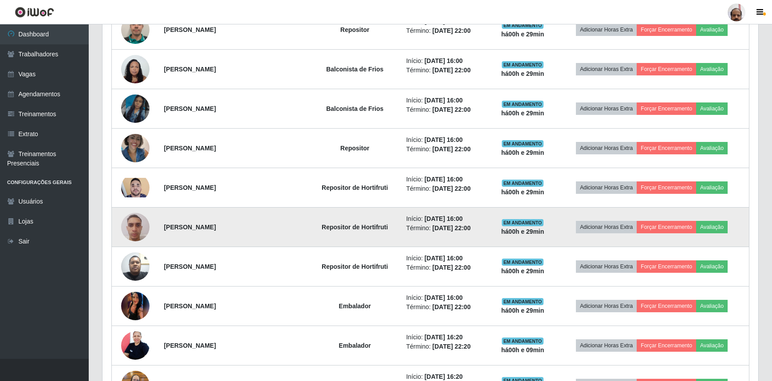
click at [136, 228] on img at bounding box center [135, 227] width 28 height 38
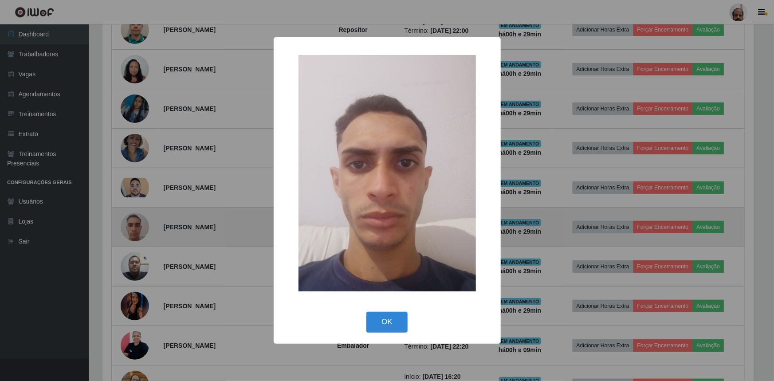
click at [136, 228] on div "× OK Cancel" at bounding box center [387, 190] width 774 height 381
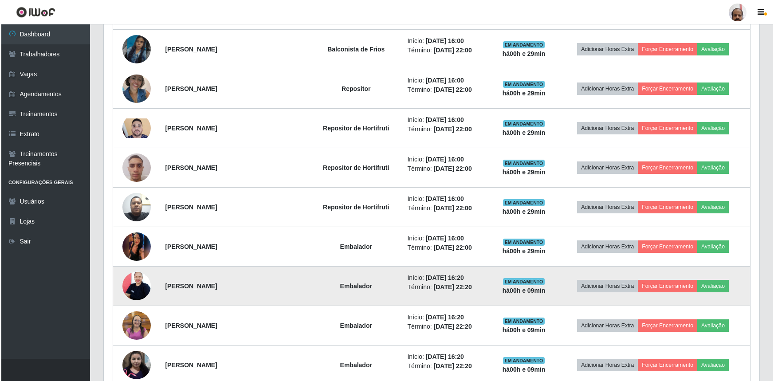
scroll to position [775, 0]
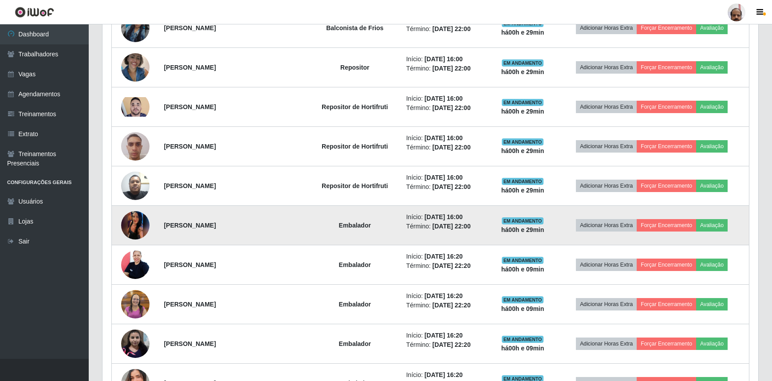
click at [131, 227] on img at bounding box center [135, 225] width 28 height 63
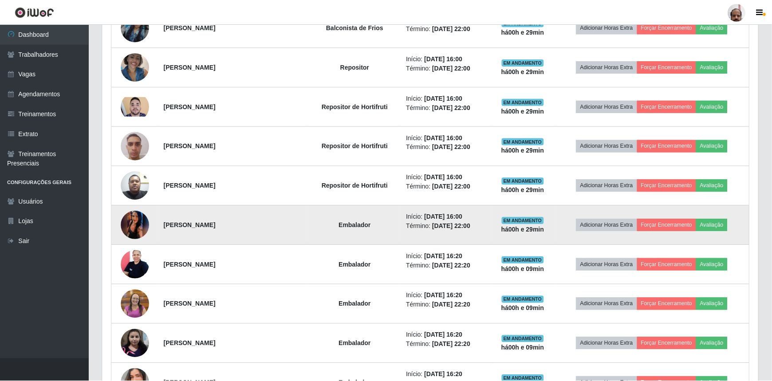
scroll to position [184, 652]
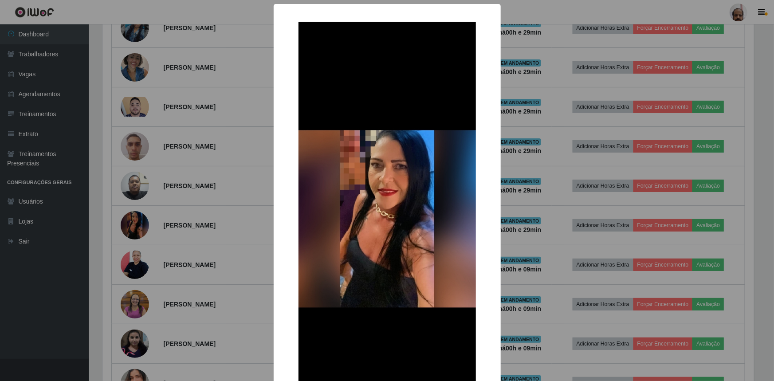
click at [247, 215] on div "× OK Cancel" at bounding box center [387, 190] width 774 height 381
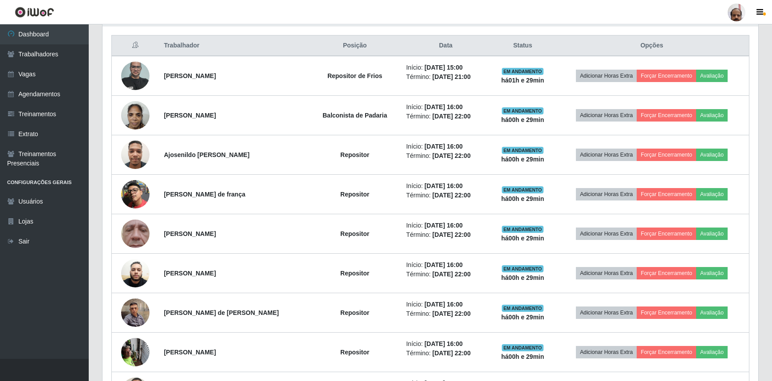
scroll to position [332, 0]
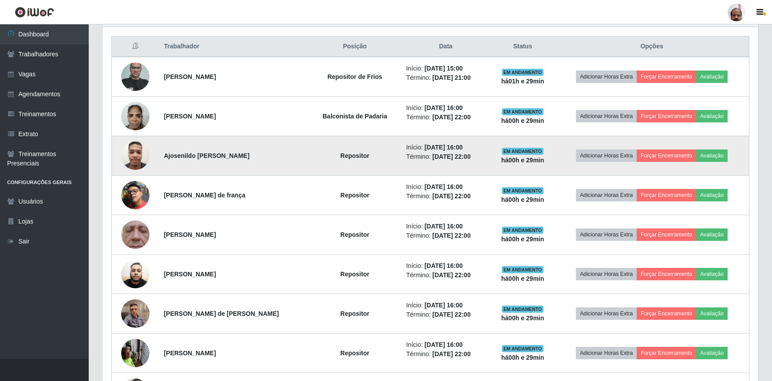
click at [125, 155] on img at bounding box center [135, 156] width 28 height 38
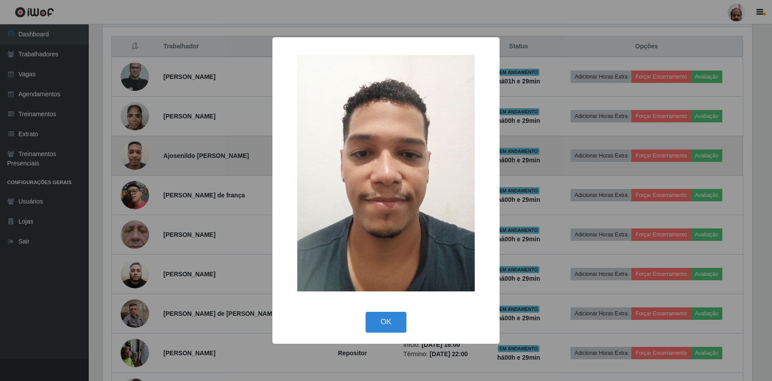
scroll to position [184, 652]
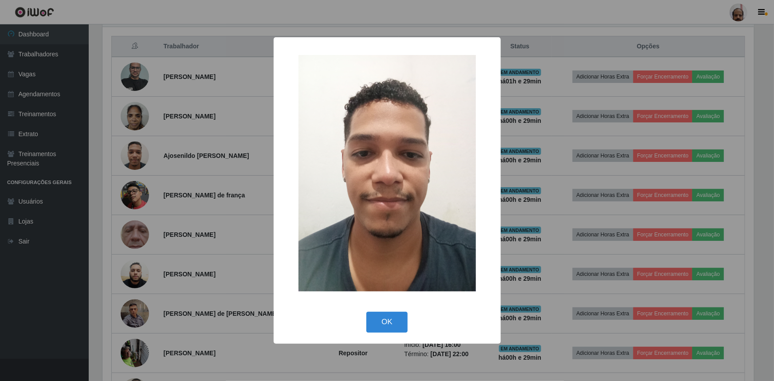
click at [132, 155] on div "× OK Cancel" at bounding box center [387, 190] width 774 height 381
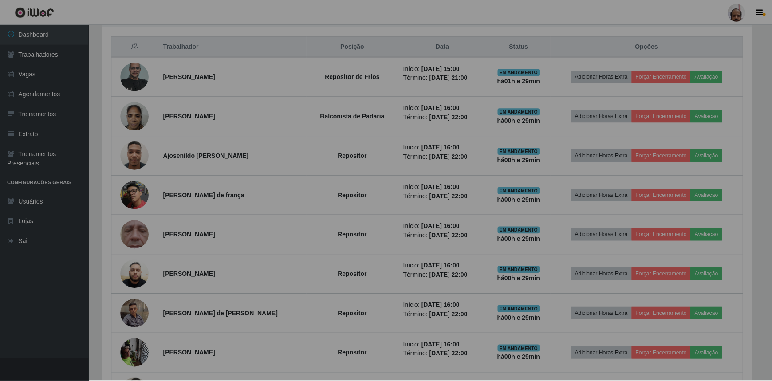
scroll to position [184, 656]
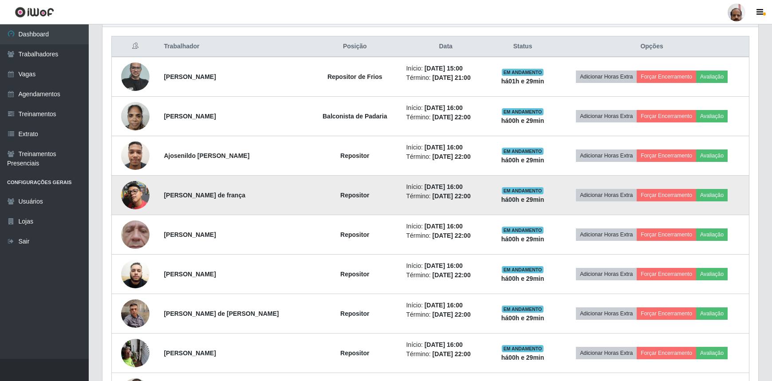
click at [141, 194] on img at bounding box center [135, 195] width 28 height 28
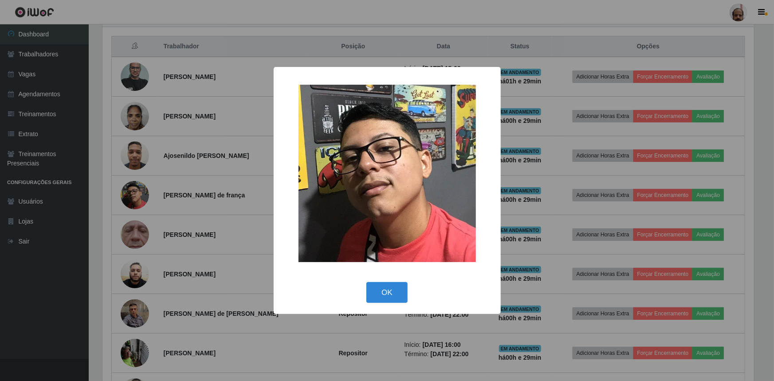
click at [142, 194] on div "× OK Cancel" at bounding box center [387, 190] width 774 height 381
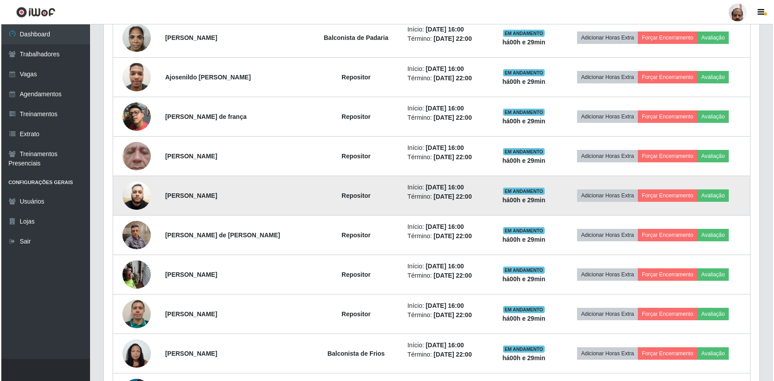
scroll to position [412, 0]
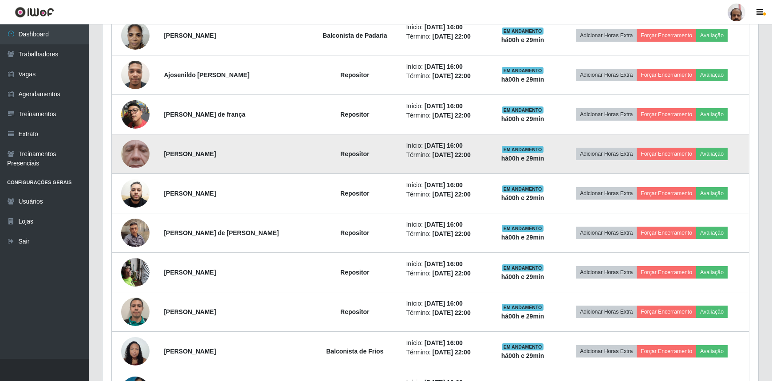
click at [135, 159] on img at bounding box center [135, 153] width 28 height 63
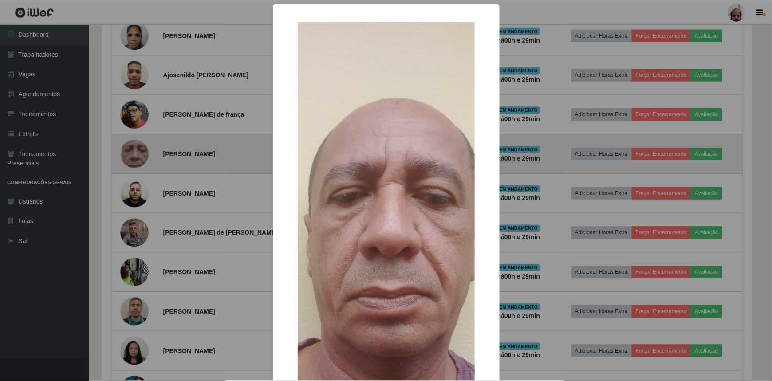
scroll to position [184, 652]
click at [135, 159] on div "× OK Cancel" at bounding box center [387, 190] width 774 height 381
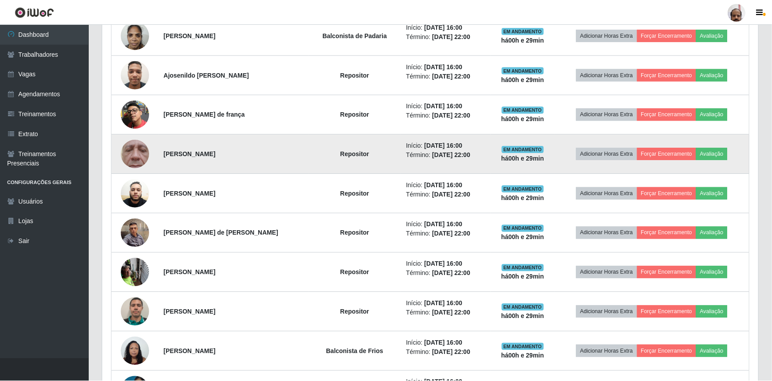
scroll to position [443354, 442882]
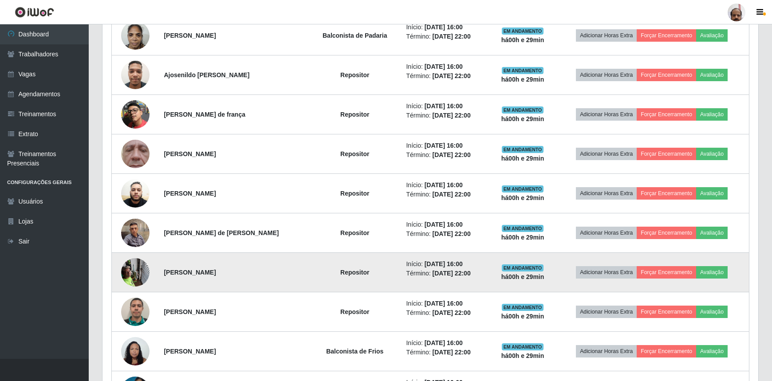
click at [135, 273] on img at bounding box center [135, 272] width 28 height 38
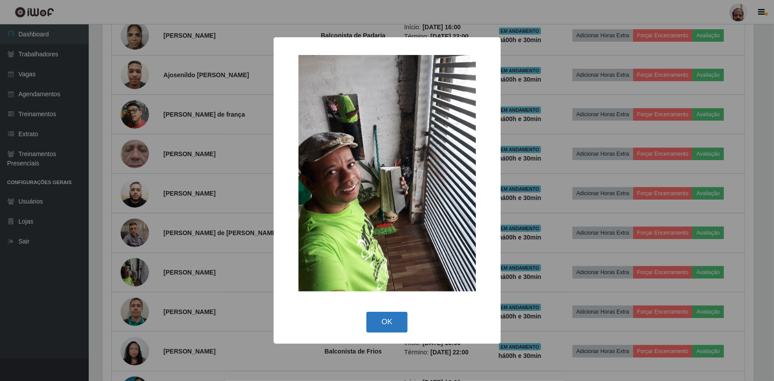
click at [390, 323] on button "OK" at bounding box center [386, 322] width 41 height 21
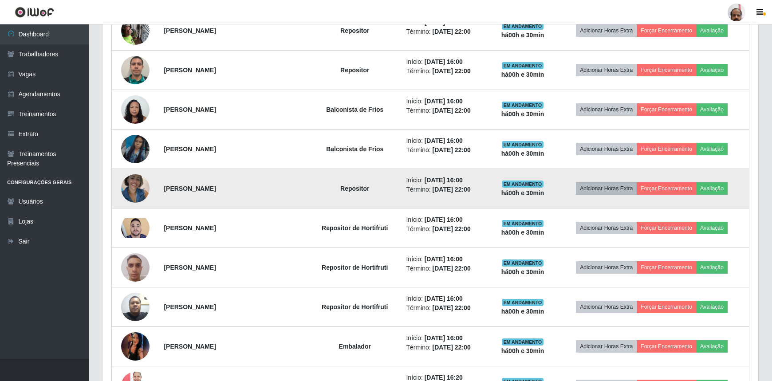
scroll to position [614, 0]
